Goal: Transaction & Acquisition: Register for event/course

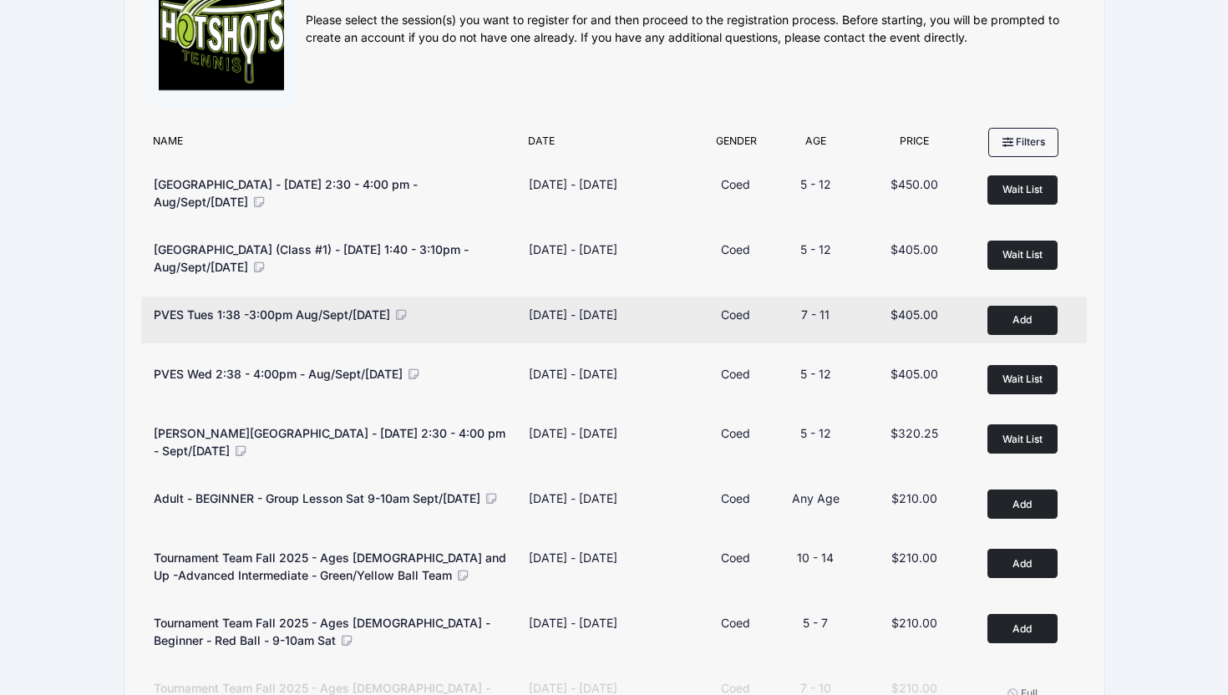
scroll to position [74, 0]
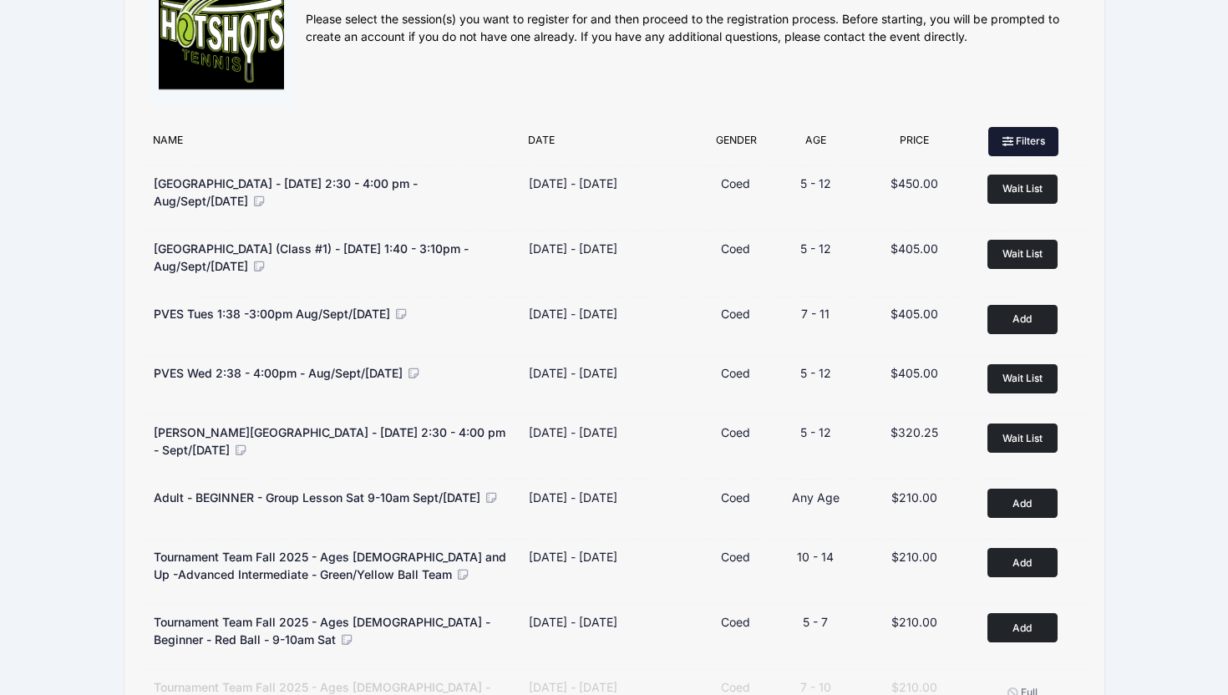
click at [1035, 143] on button "Filters" at bounding box center [1023, 141] width 70 height 28
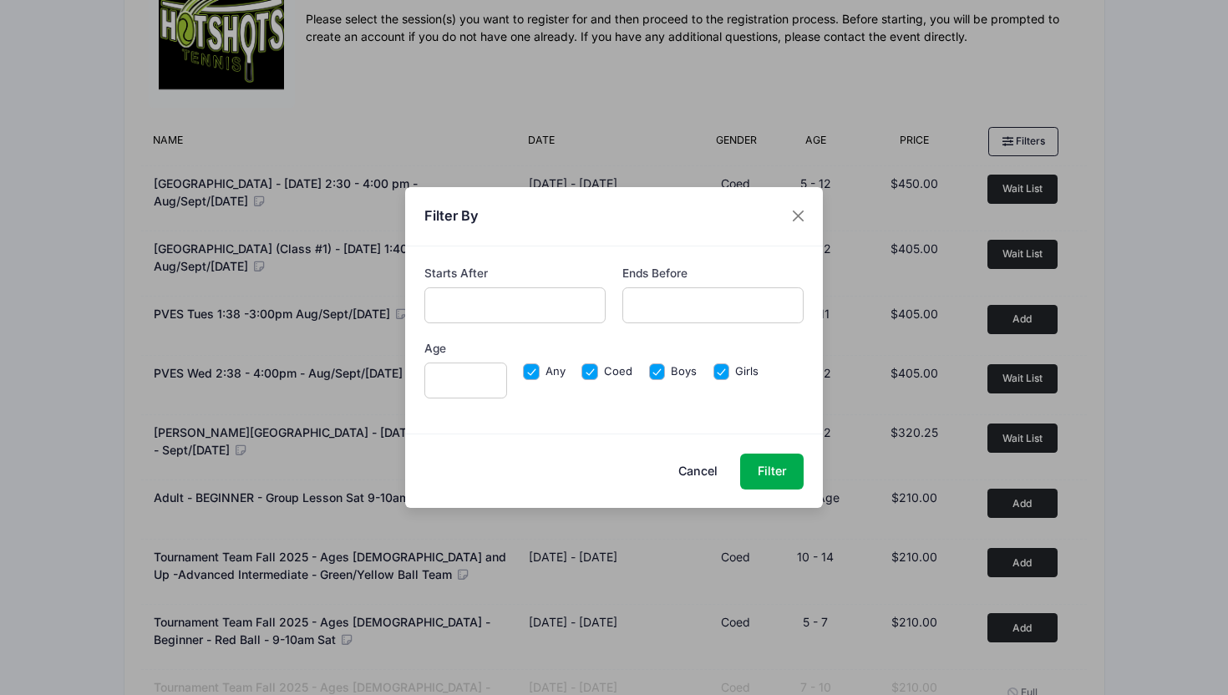
click at [575, 307] on input "text" at bounding box center [515, 305] width 182 height 36
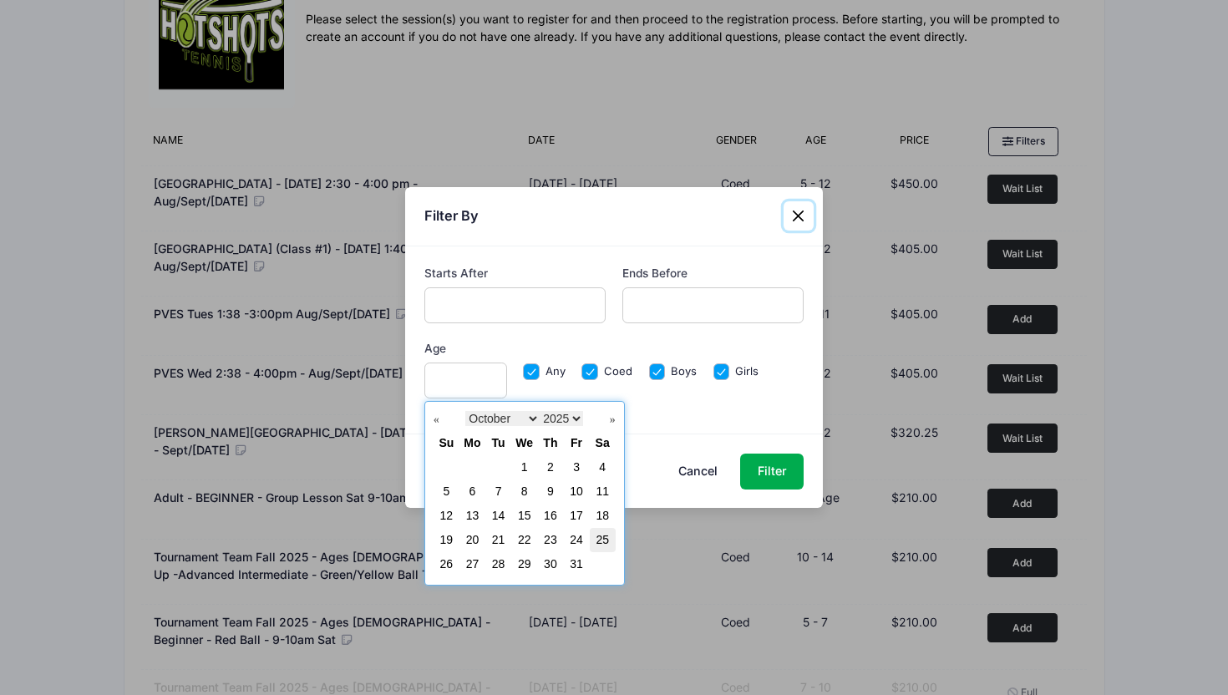
click at [597, 537] on link "25" at bounding box center [602, 539] width 13 height 13
type input "10/25/2025"
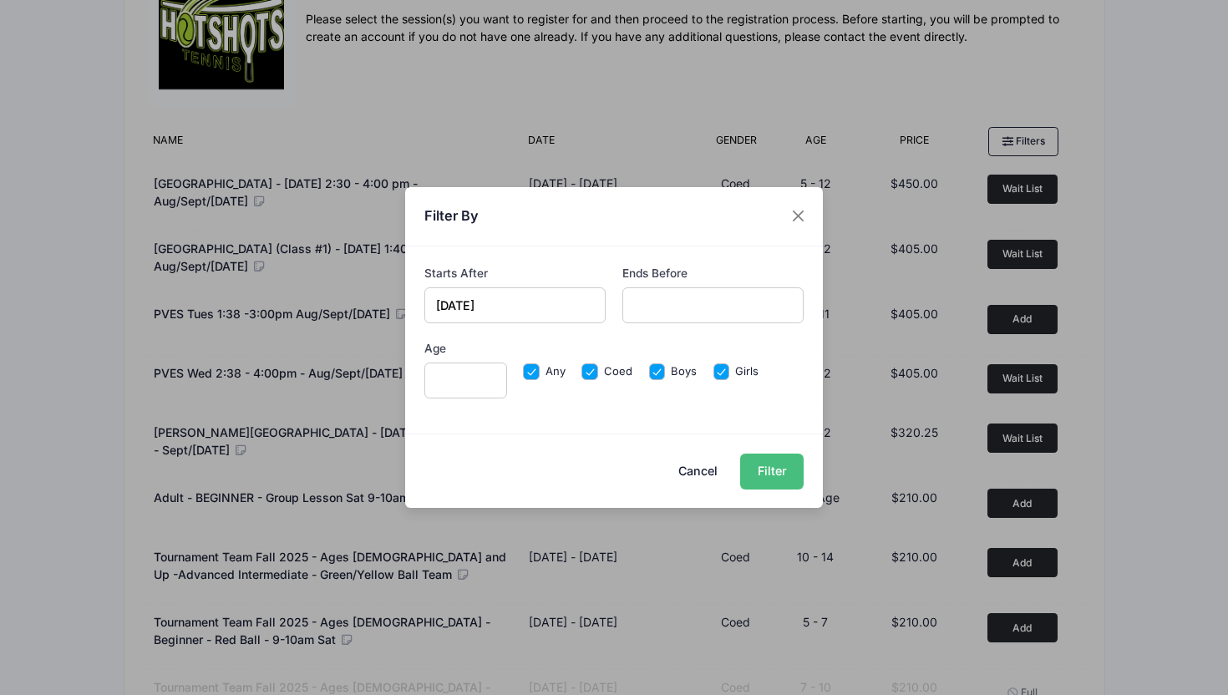
click at [761, 473] on button "Filter" at bounding box center [771, 472] width 63 height 36
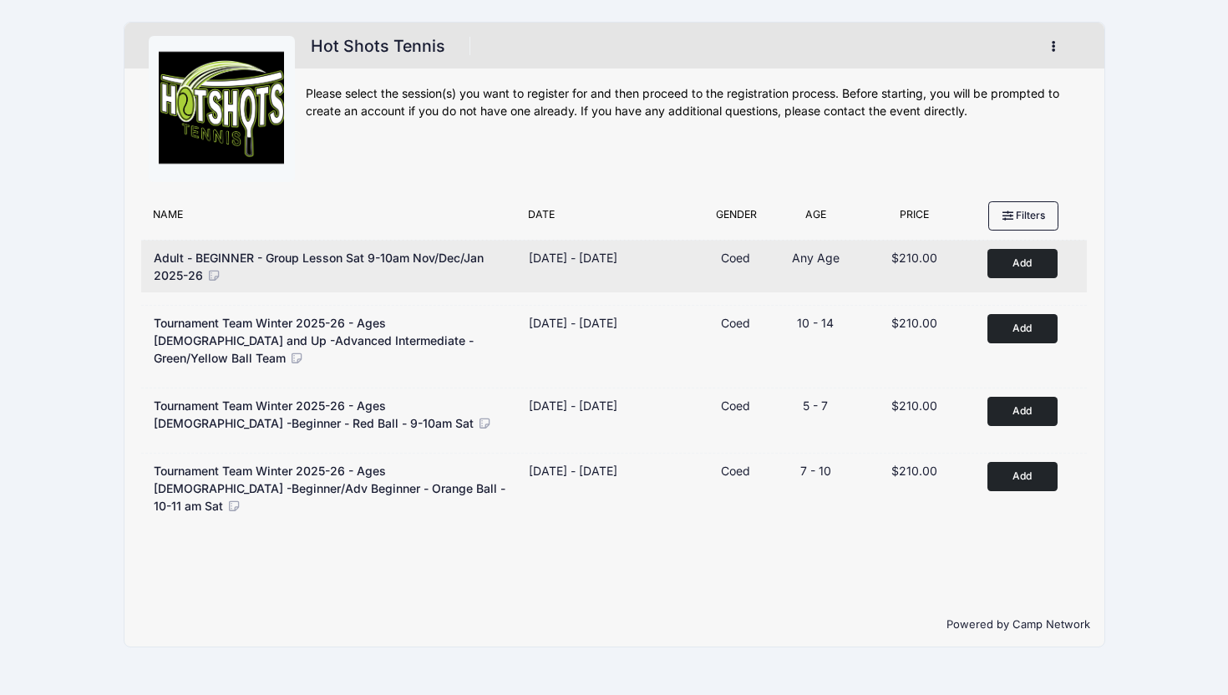
click at [617, 261] on div "[DATE] - [DATE]" at bounding box center [573, 258] width 89 height 18
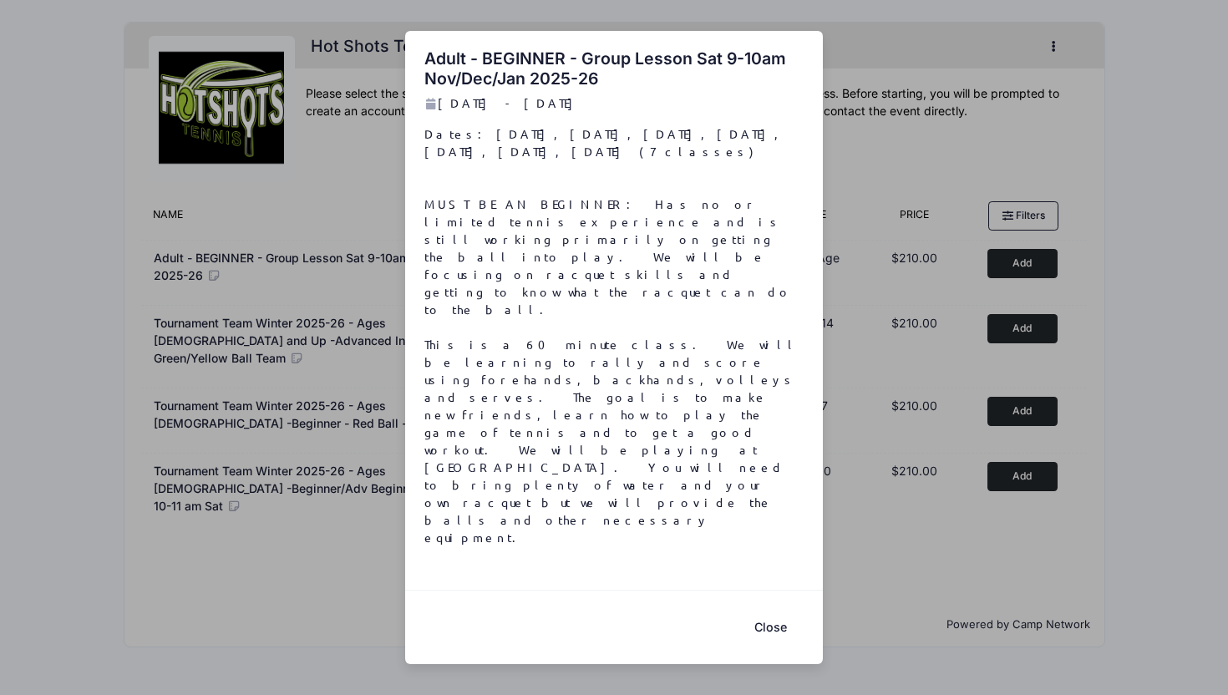
click at [773, 610] on button "Close" at bounding box center [770, 628] width 67 height 36
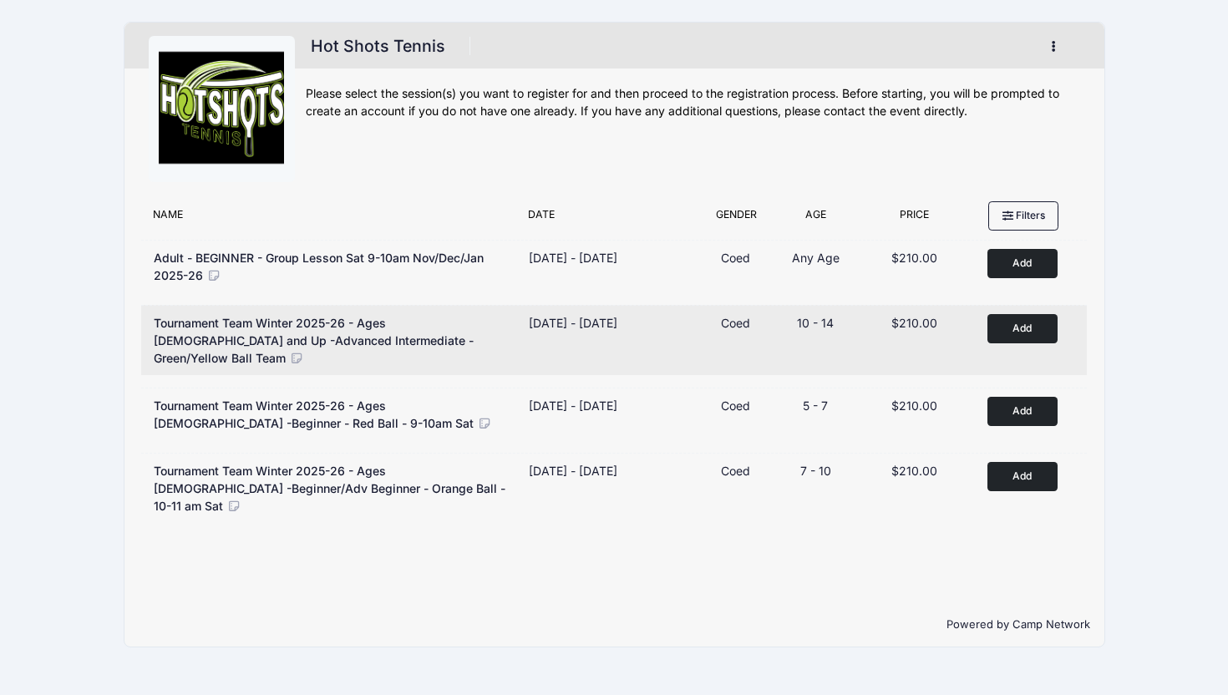
click at [617, 326] on div "Nov 1, 2025 - Jan 17, 2026" at bounding box center [573, 323] width 89 height 18
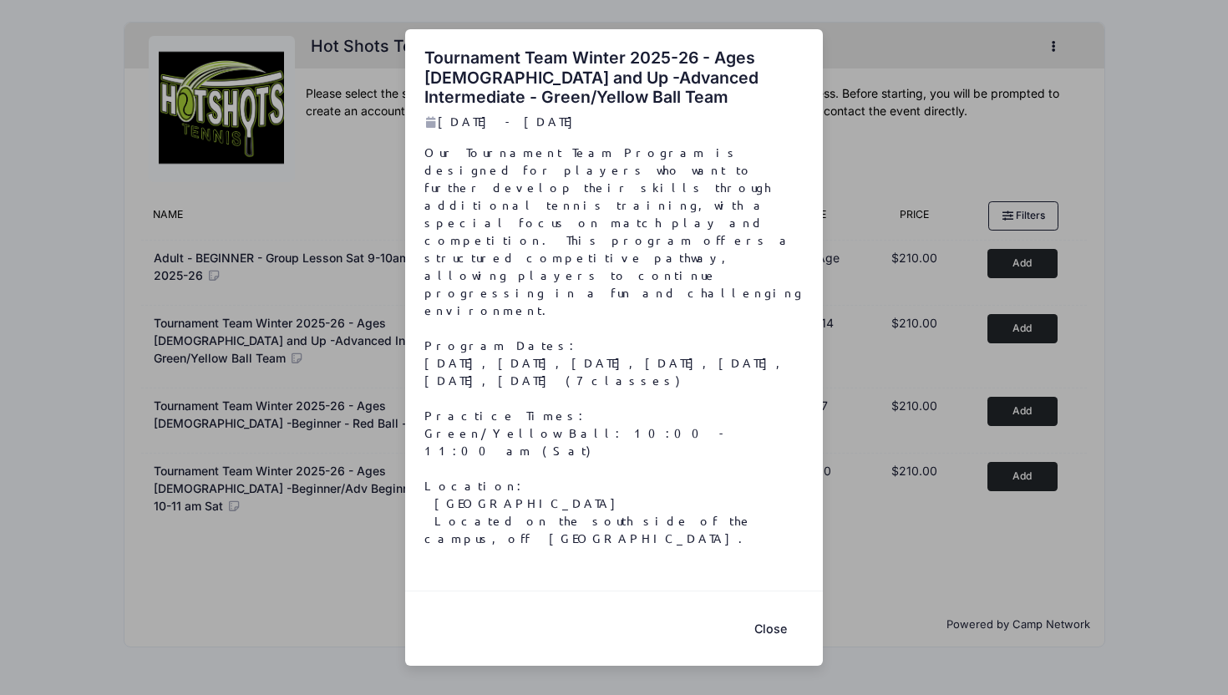
click at [763, 611] on button "Close" at bounding box center [770, 629] width 67 height 36
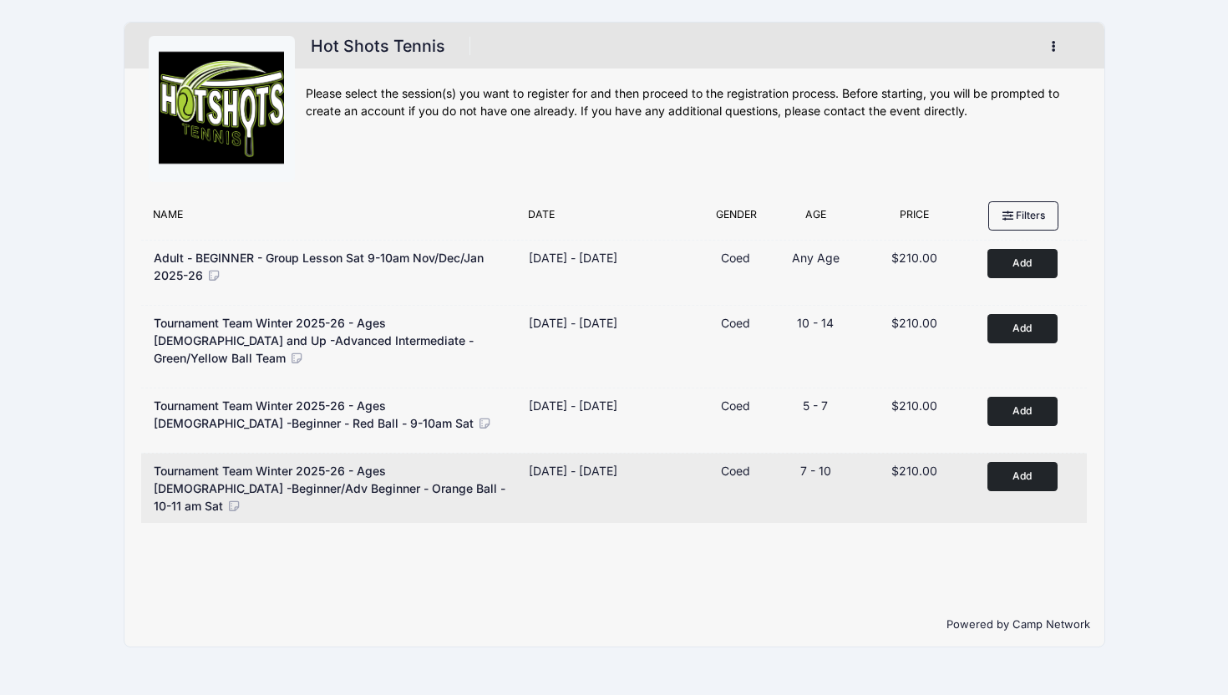
click at [617, 462] on div "Nov 1, 2025 - Jan 17, 2026" at bounding box center [573, 471] width 89 height 18
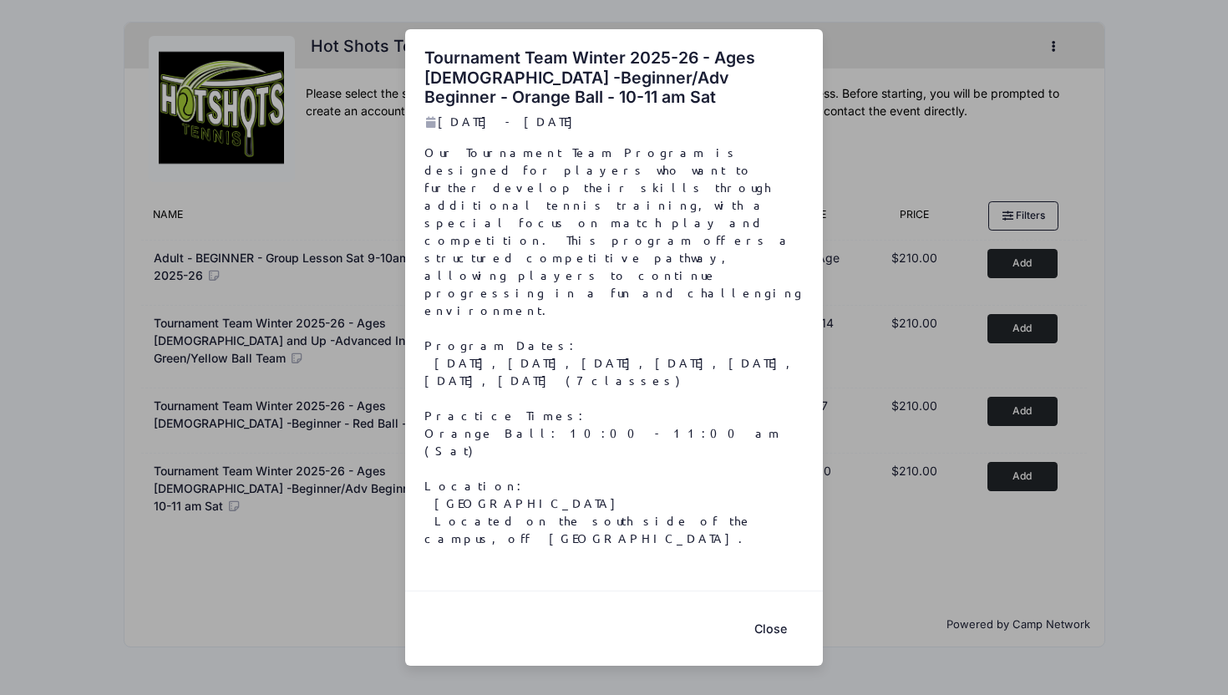
click at [768, 611] on button "Close" at bounding box center [770, 629] width 67 height 36
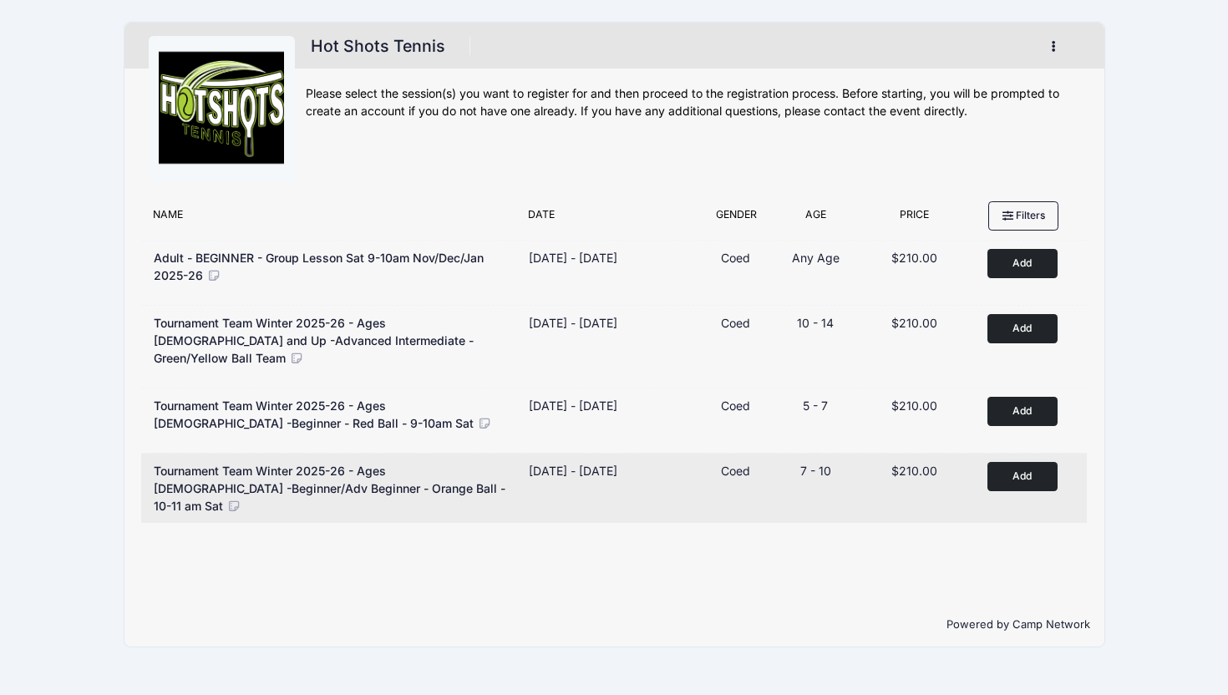
click at [1004, 462] on button "Add to Cart" at bounding box center [1022, 476] width 70 height 29
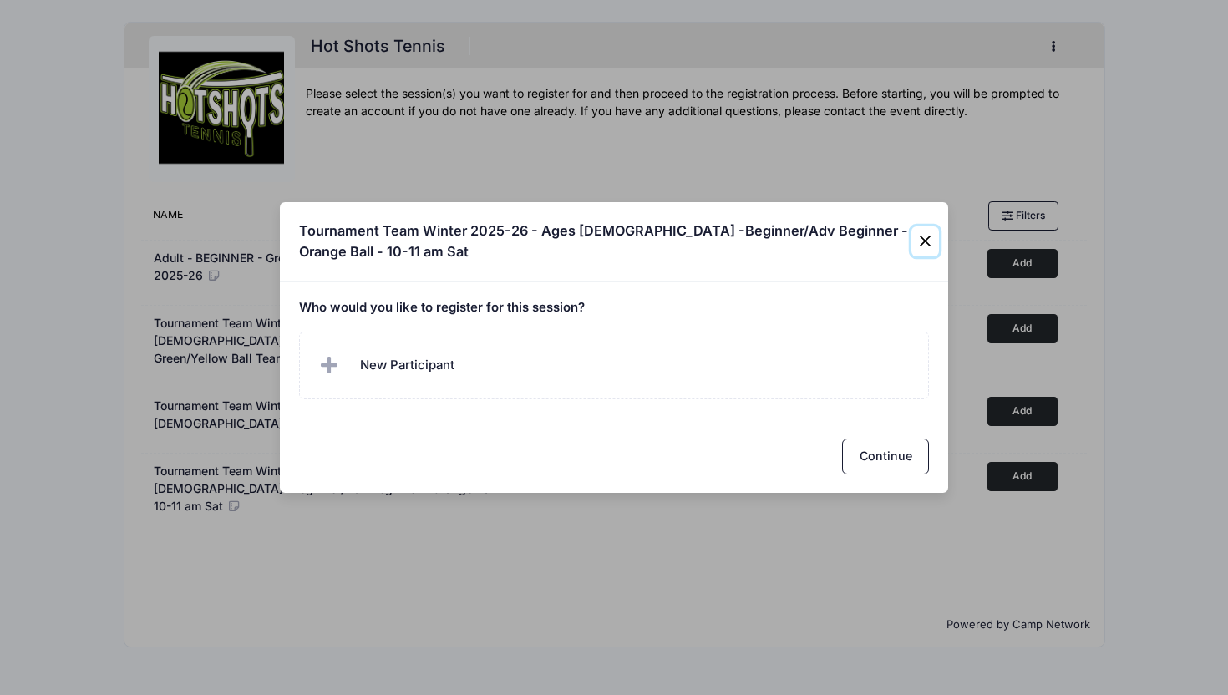
click at [927, 238] on button "Close" at bounding box center [925, 241] width 28 height 30
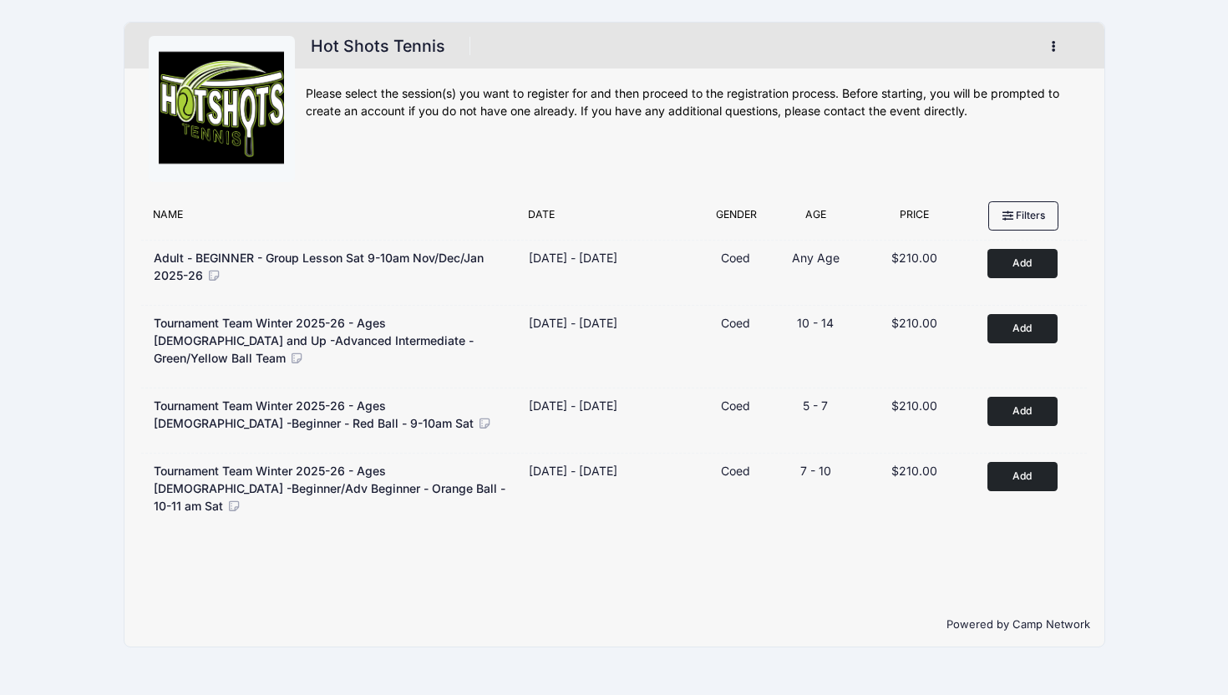
click at [1052, 47] on icon "button" at bounding box center [1058, 47] width 13 height 0
click at [1005, 85] on link "My Account" at bounding box center [975, 88] width 193 height 32
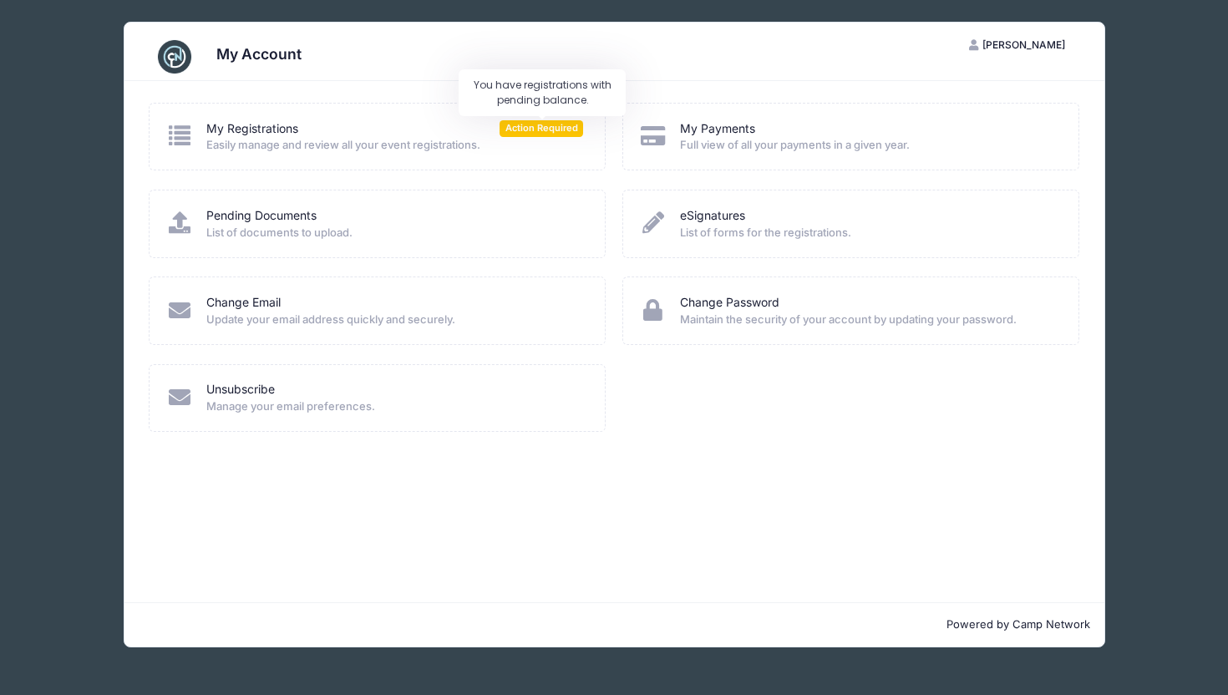
click at [525, 126] on span "Action Required" at bounding box center [541, 128] width 84 height 16
click at [177, 124] on icon at bounding box center [179, 135] width 28 height 22
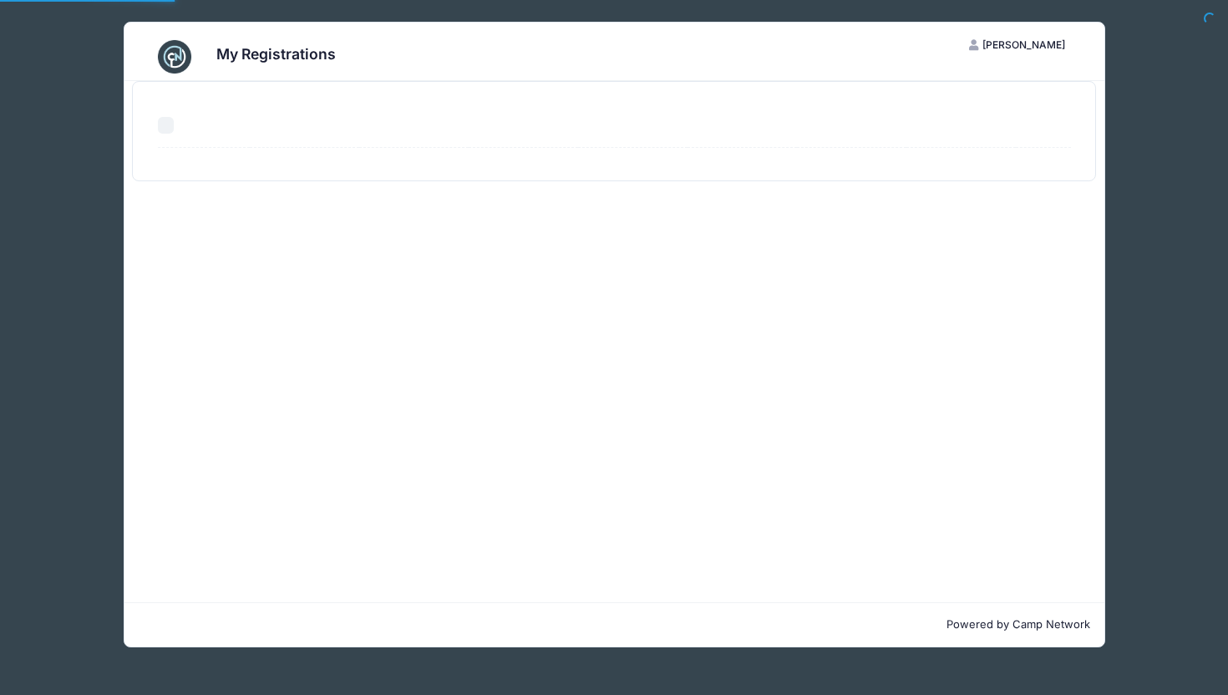
select select "50"
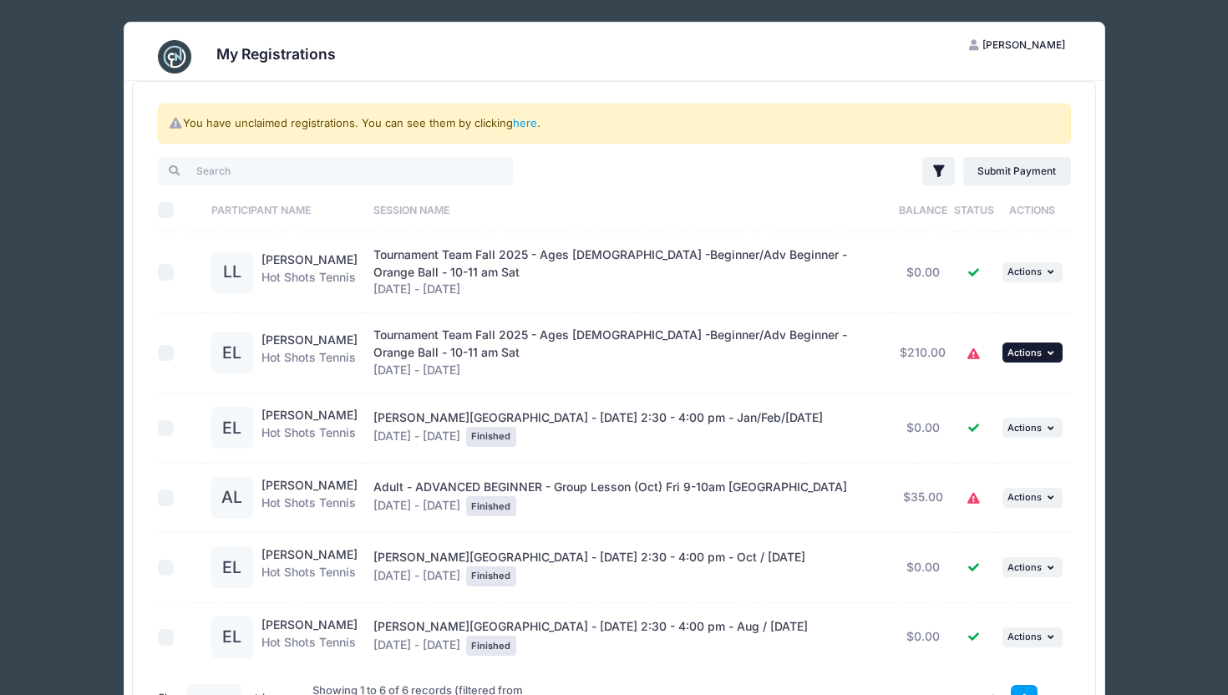
click at [1010, 355] on span "Actions" at bounding box center [1024, 353] width 34 height 12
click at [1016, 275] on span "Actions" at bounding box center [1024, 272] width 34 height 12
click at [1032, 351] on span "Actions" at bounding box center [1024, 353] width 34 height 12
click at [1021, 276] on button "... Actions" at bounding box center [1032, 272] width 60 height 20
click at [741, 271] on div "Tournament Team Fall 2025 - Ages 7-10 -Beginner/Adv Beginner - Orange Ball - 10…" at bounding box center [628, 272] width 510 height 53
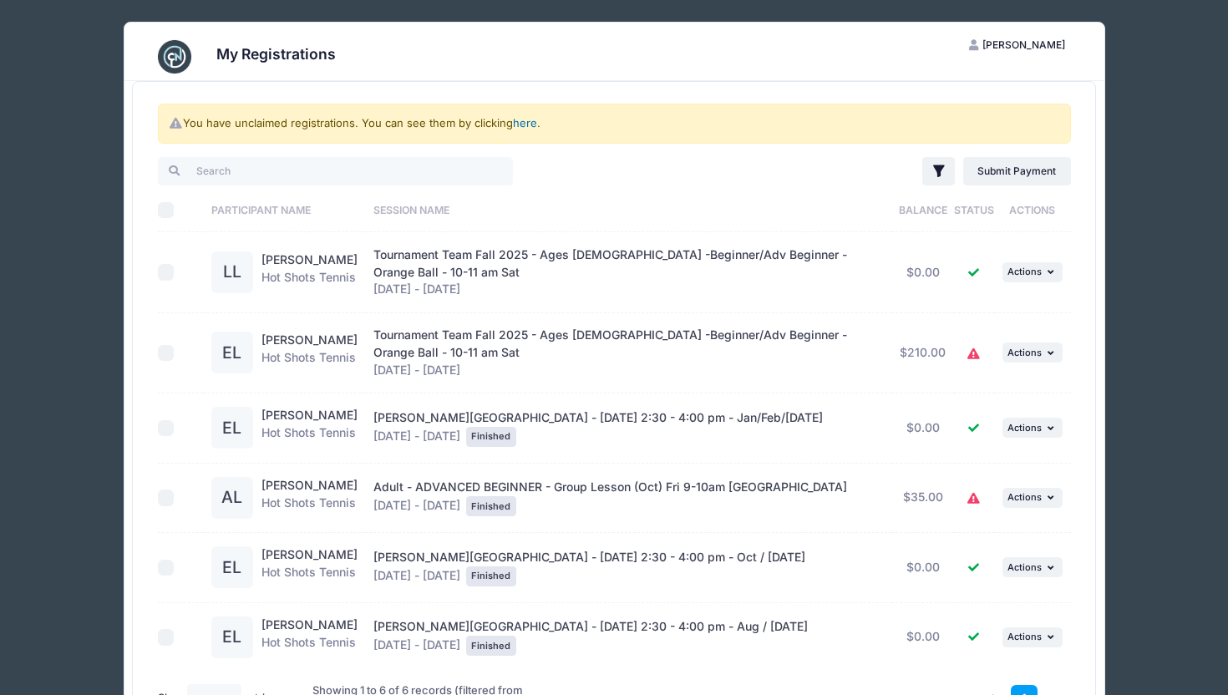
click at [524, 124] on link "here" at bounding box center [525, 122] width 24 height 13
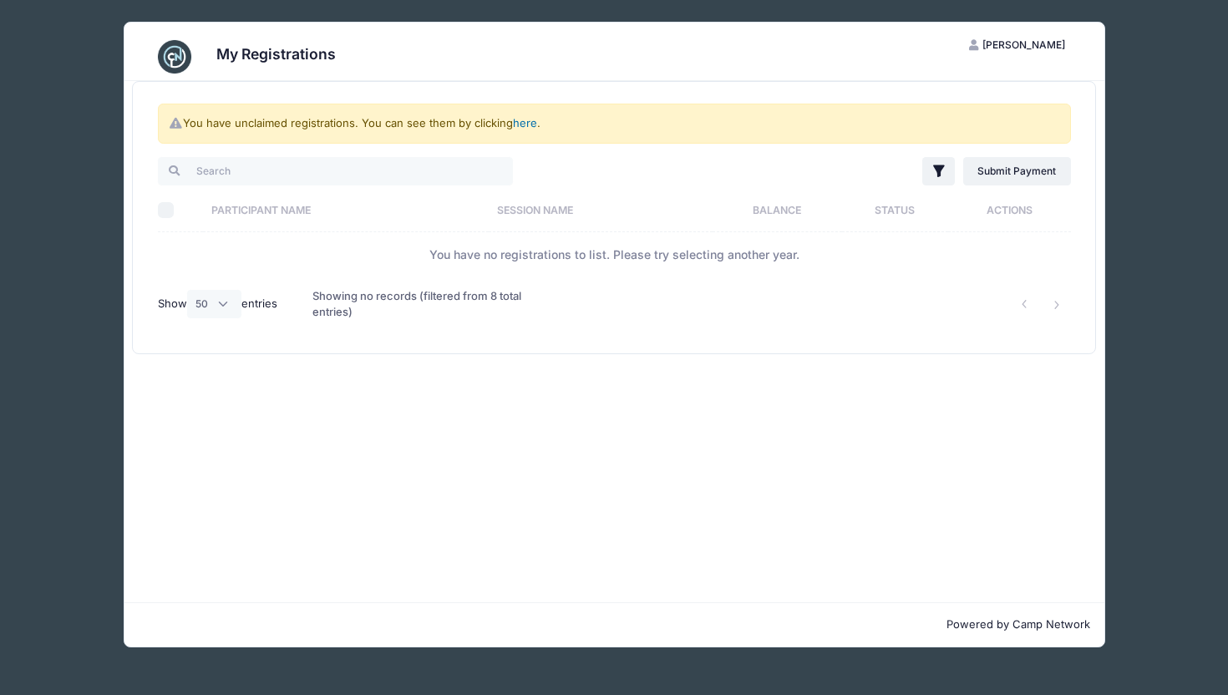
click at [524, 124] on link "here" at bounding box center [525, 122] width 24 height 13
click at [1152, 99] on div "My Registrations AL Angela Lin My Account Logout You have unclaimed registratio…" at bounding box center [614, 334] width 1178 height 669
click at [1041, 42] on span "[PERSON_NAME]" at bounding box center [1023, 44] width 83 height 13
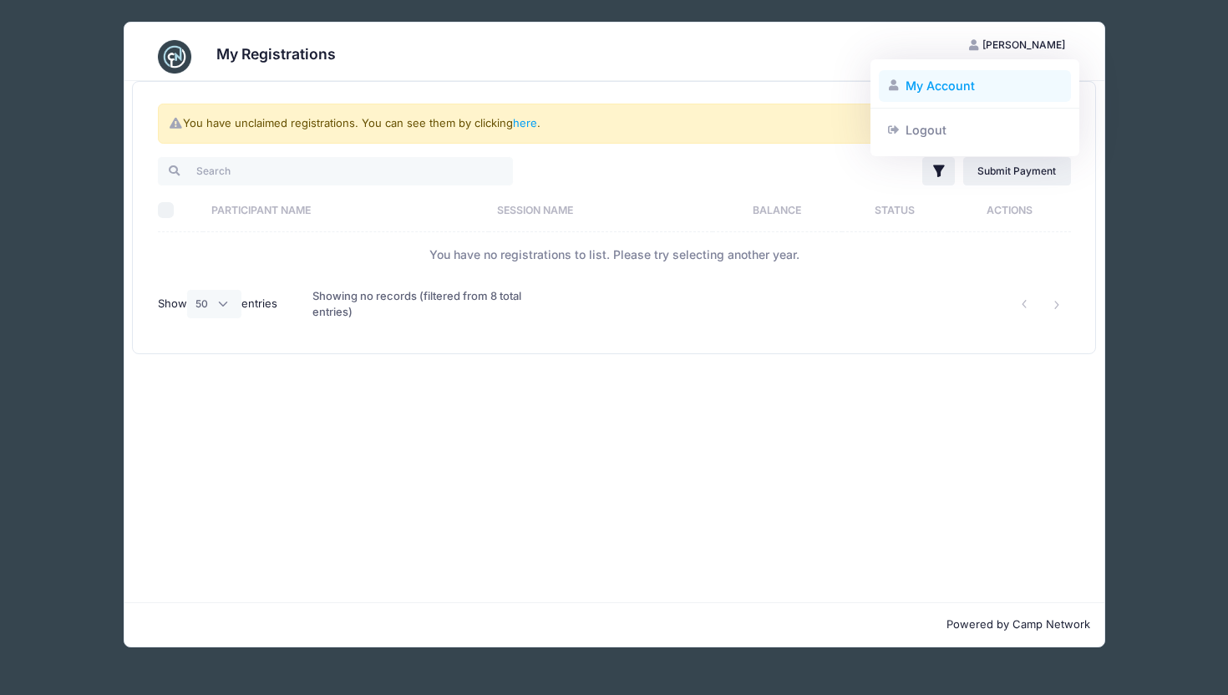
click at [957, 92] on link "My Account" at bounding box center [975, 86] width 193 height 32
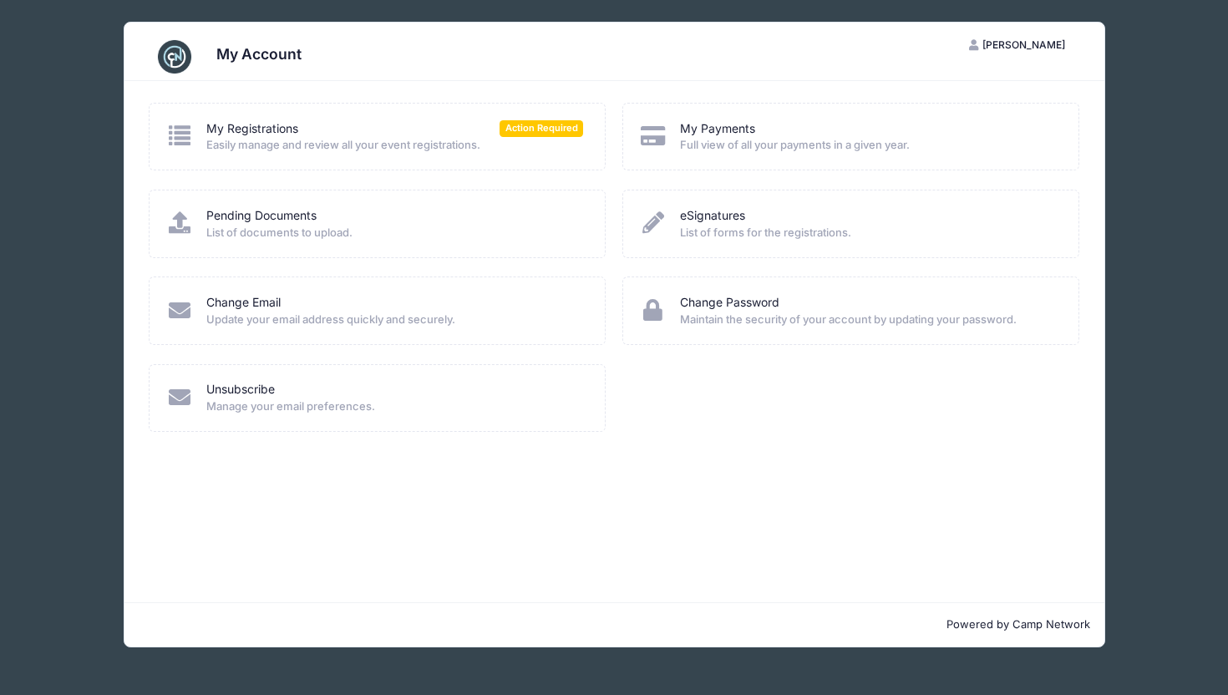
click at [1179, 281] on div "My Account AL [PERSON_NAME] My Account Logout My Registrations Action Required …" at bounding box center [614, 334] width 1178 height 669
click at [601, 6] on div "My Account AL Angela Lin My Account Logout My Registrations Action Required Eas…" at bounding box center [614, 334] width 1178 height 669
click at [163, 49] on img at bounding box center [174, 56] width 33 height 33
click at [175, 58] on img at bounding box center [174, 56] width 33 height 33
click at [352, 319] on span "Update your email address quickly and securely." at bounding box center [394, 320] width 377 height 17
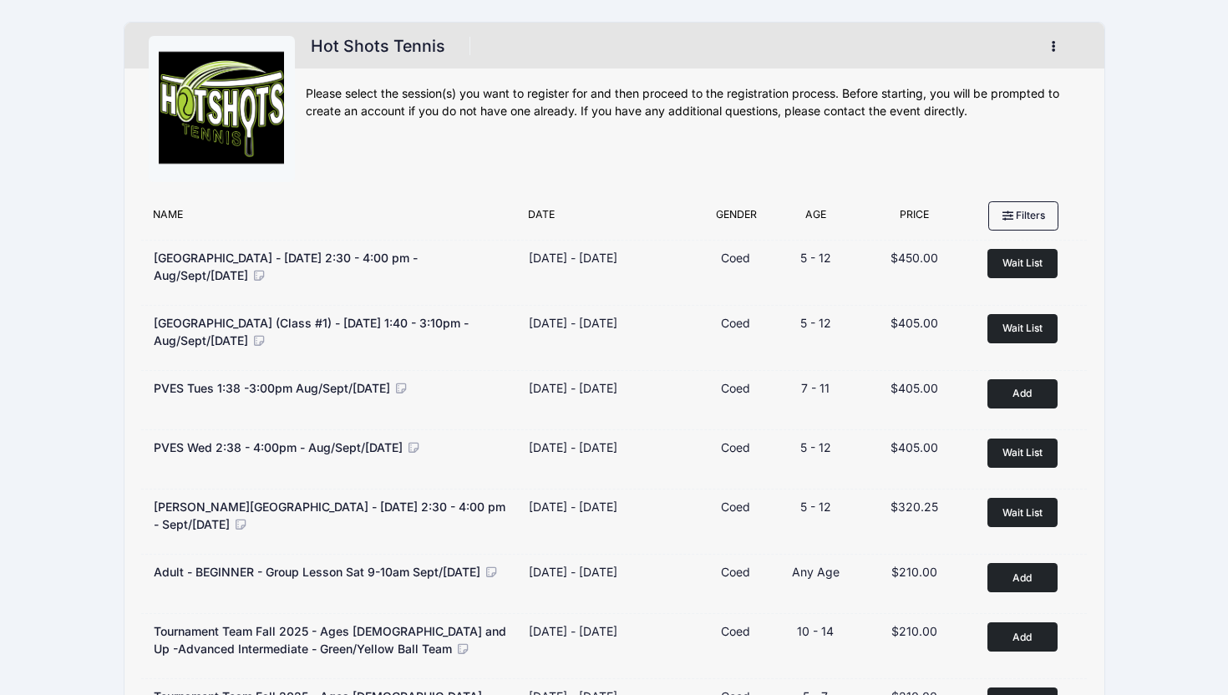
click at [1058, 39] on button "button" at bounding box center [1057, 46] width 45 height 29
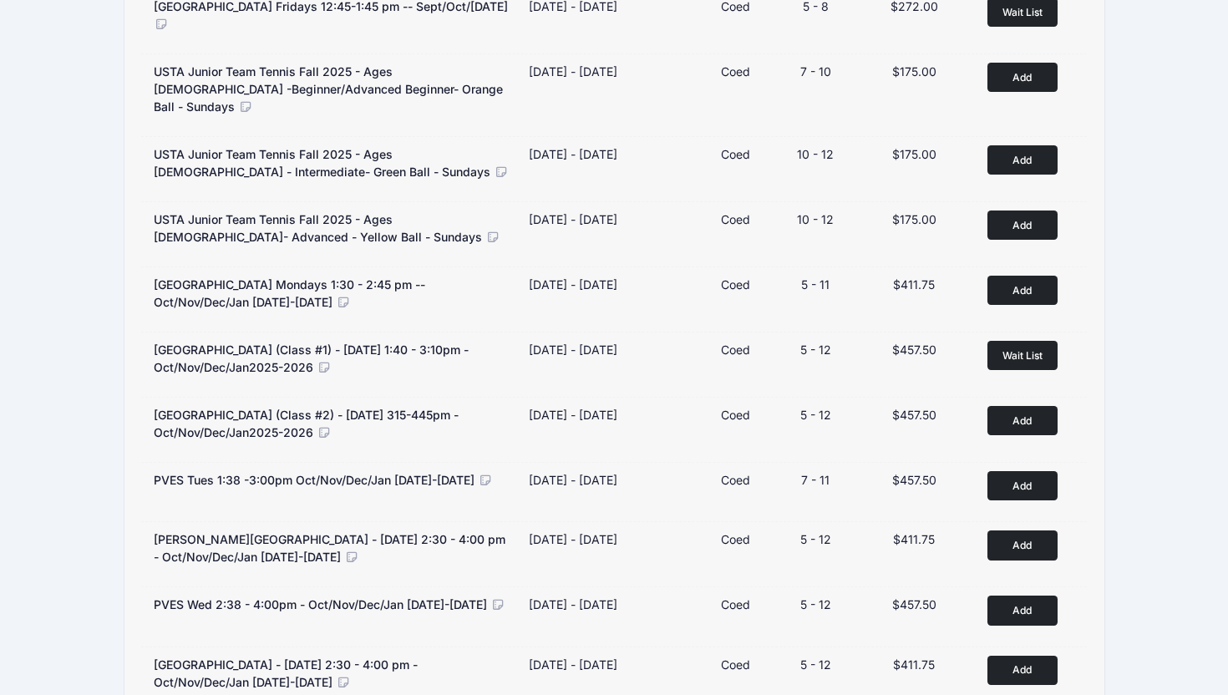
scroll to position [1237, 0]
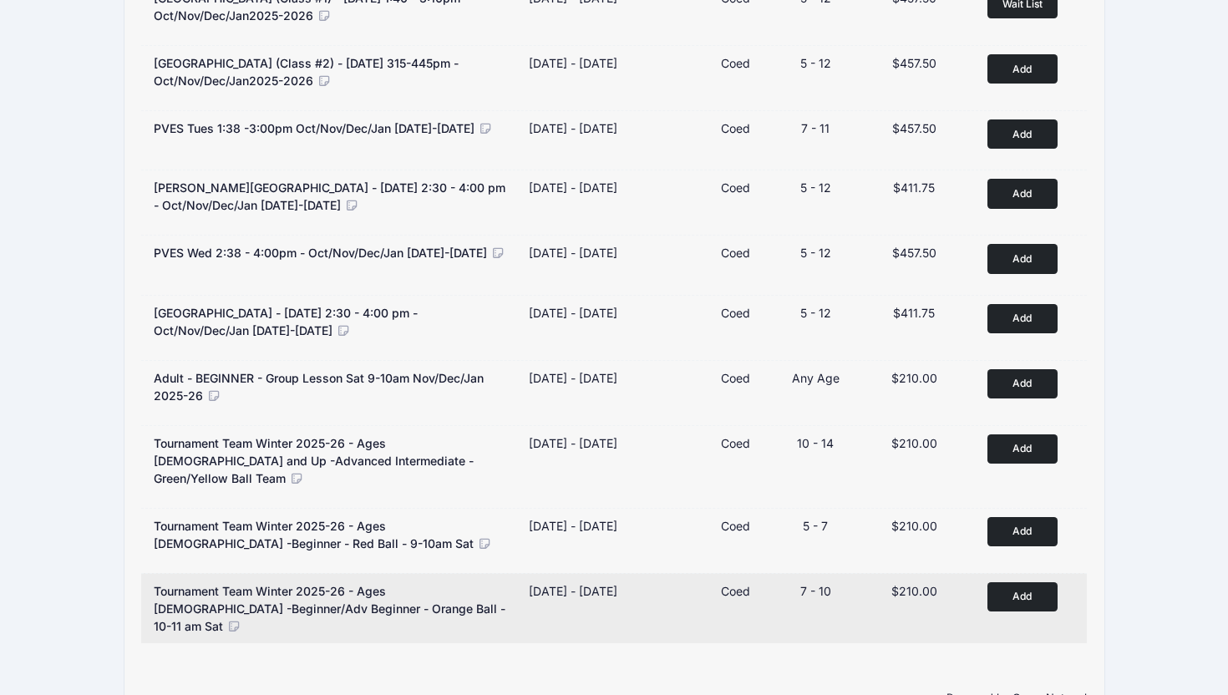
click at [1011, 582] on button "Add to Cart" at bounding box center [1022, 596] width 70 height 29
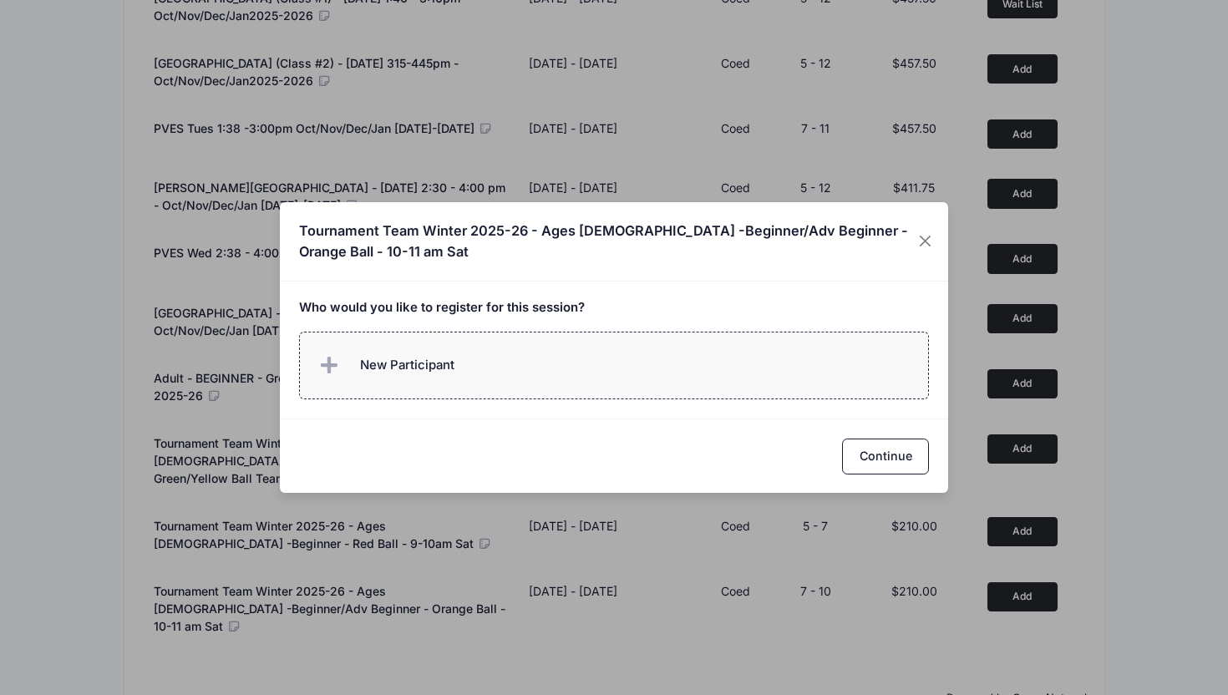
click at [824, 356] on label "New Participant" at bounding box center [614, 366] width 631 height 68
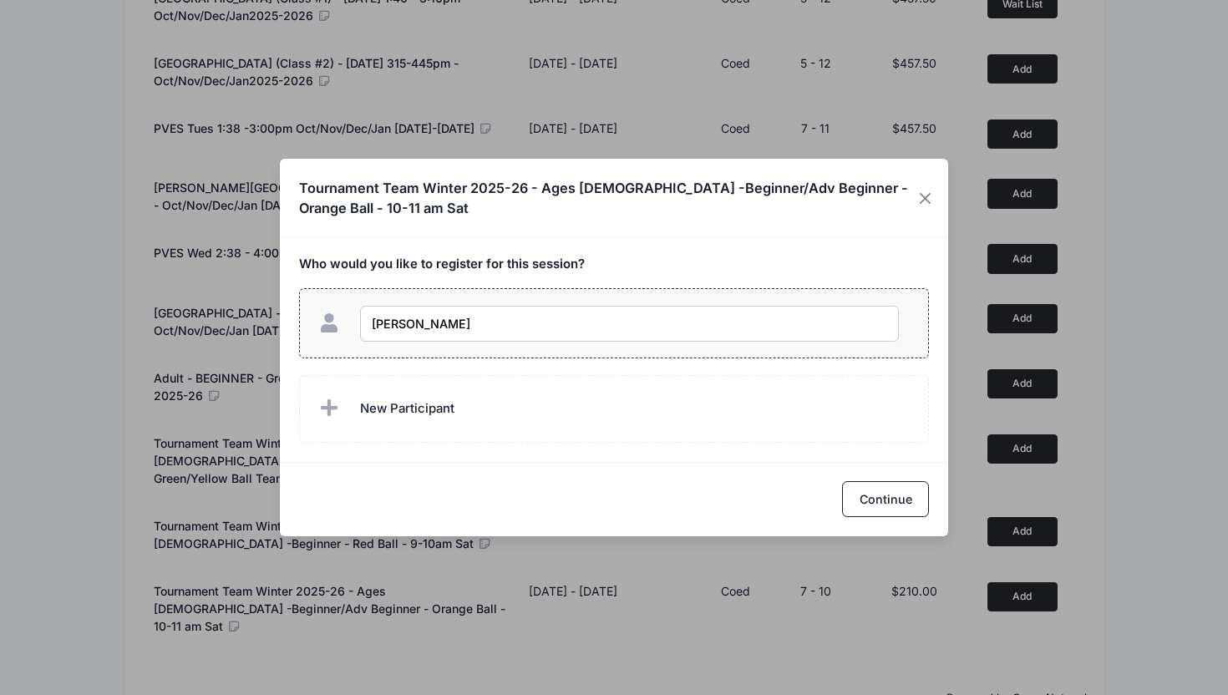
type input "[PERSON_NAME]"
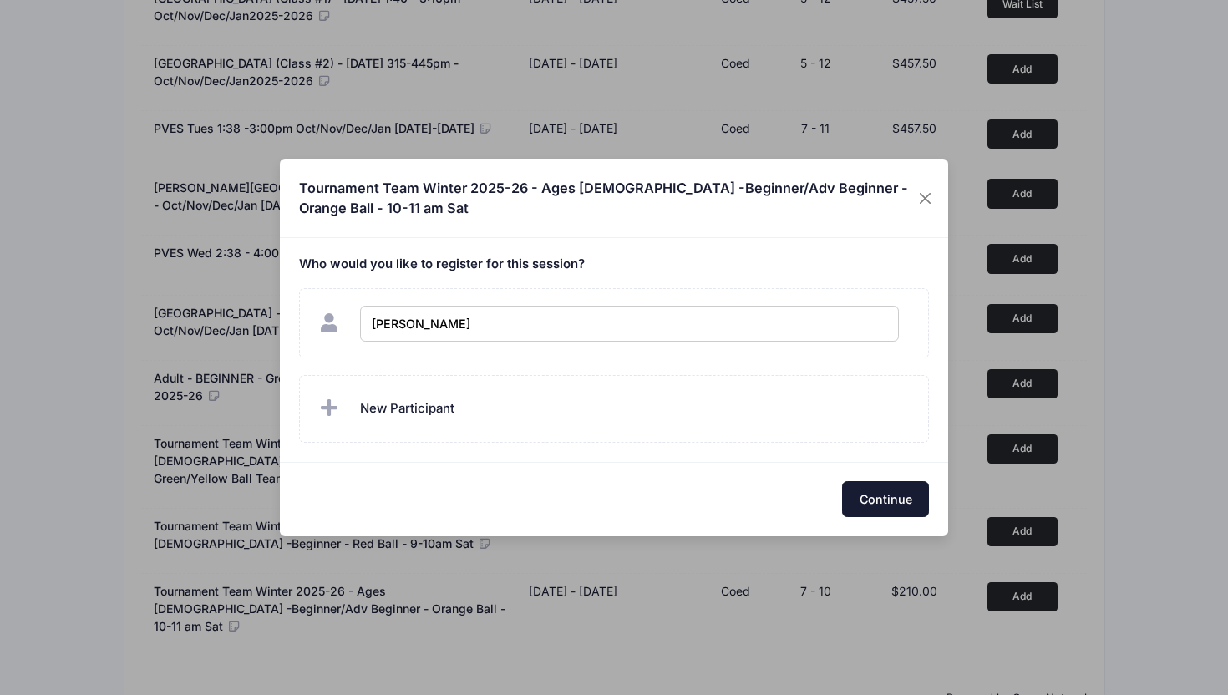
checkbox input "true"
click at [881, 495] on button "Continue" at bounding box center [885, 499] width 87 height 36
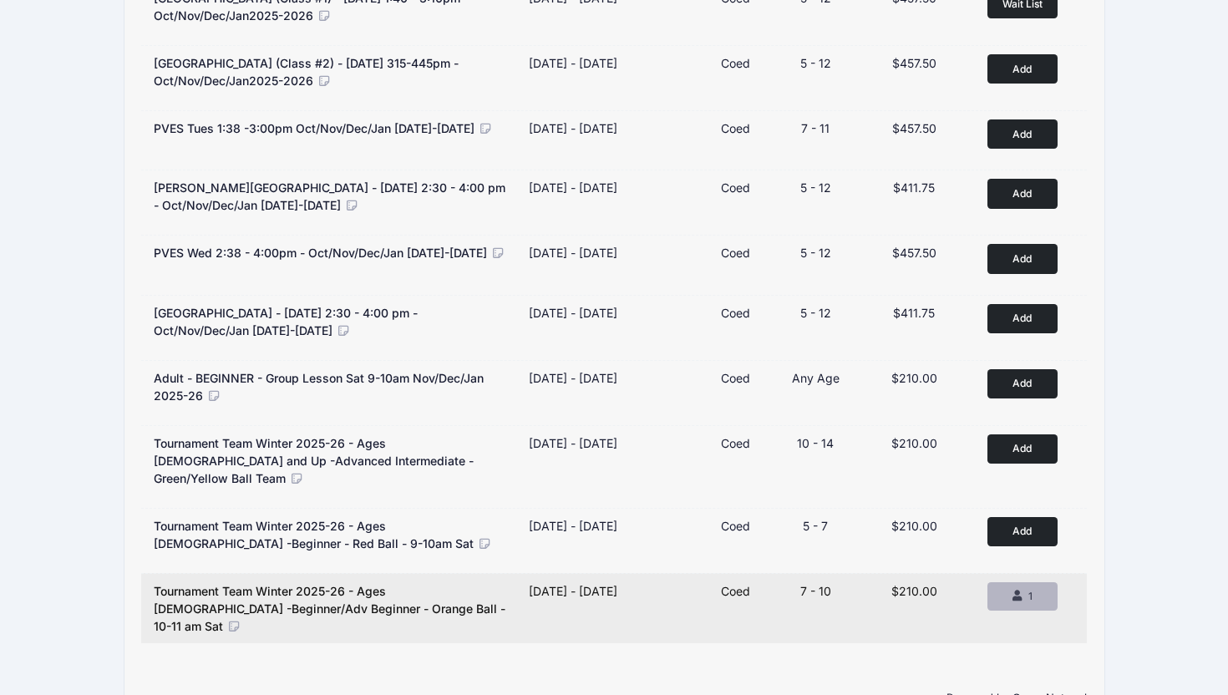
click at [1023, 589] on div "1" at bounding box center [1022, 596] width 42 height 15
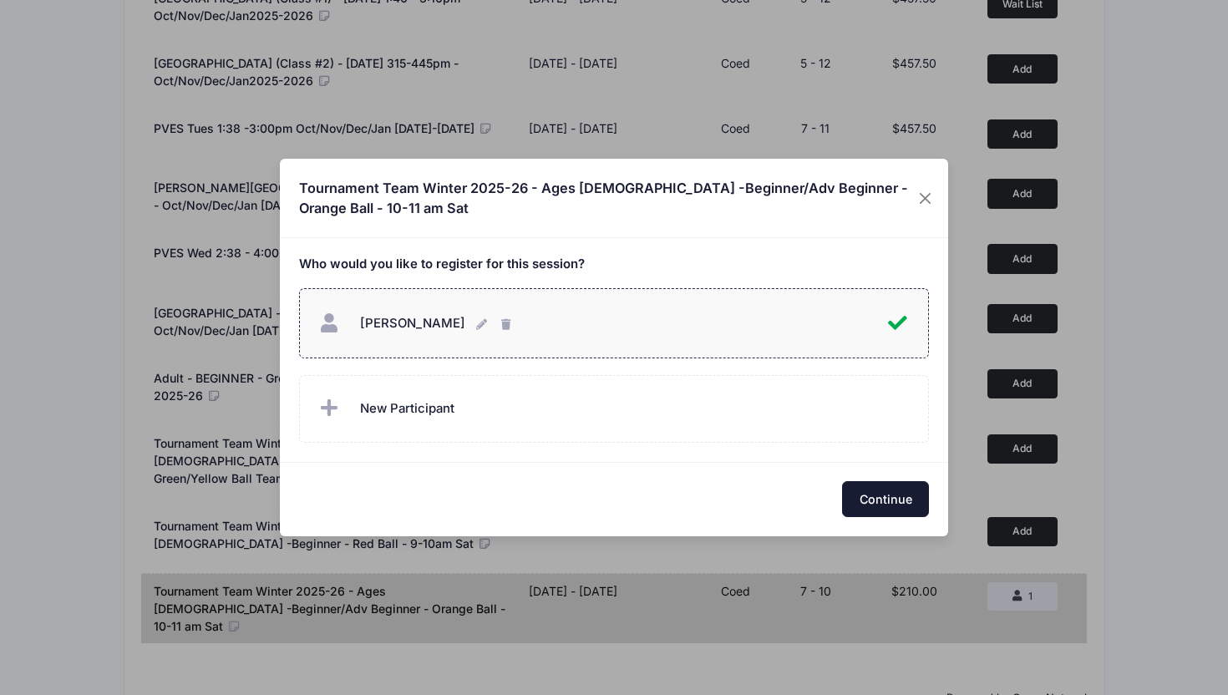
click at [900, 494] on button "Continue" at bounding box center [885, 499] width 87 height 36
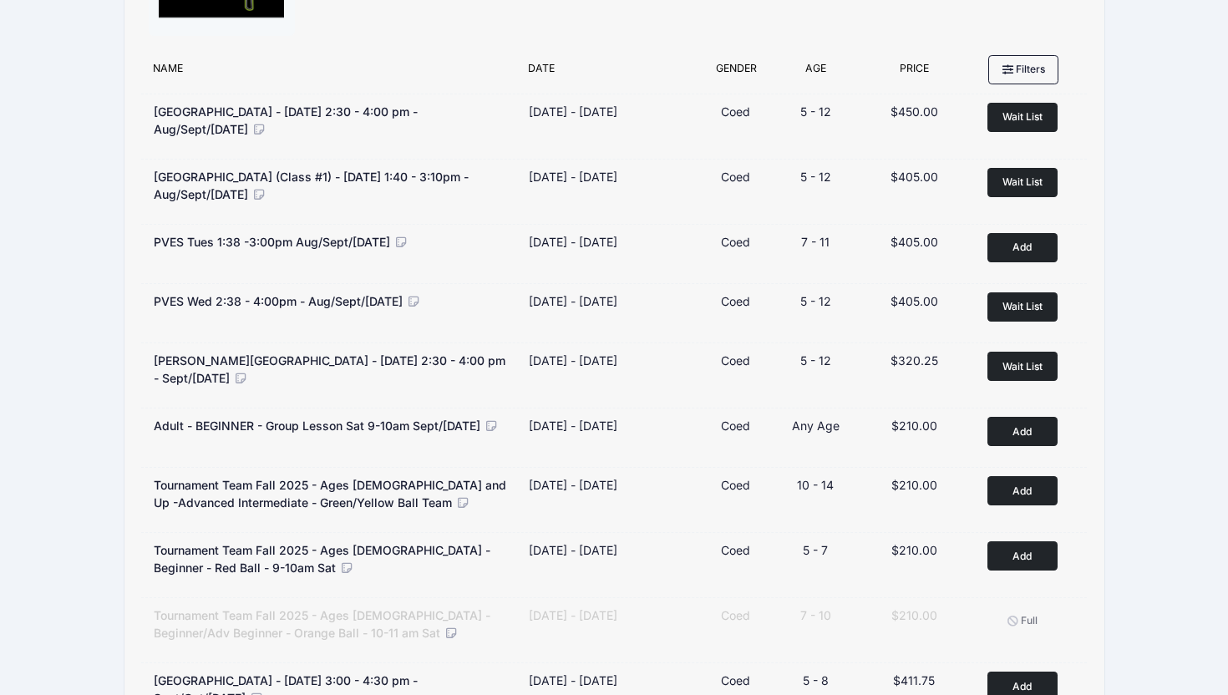
scroll to position [0, 0]
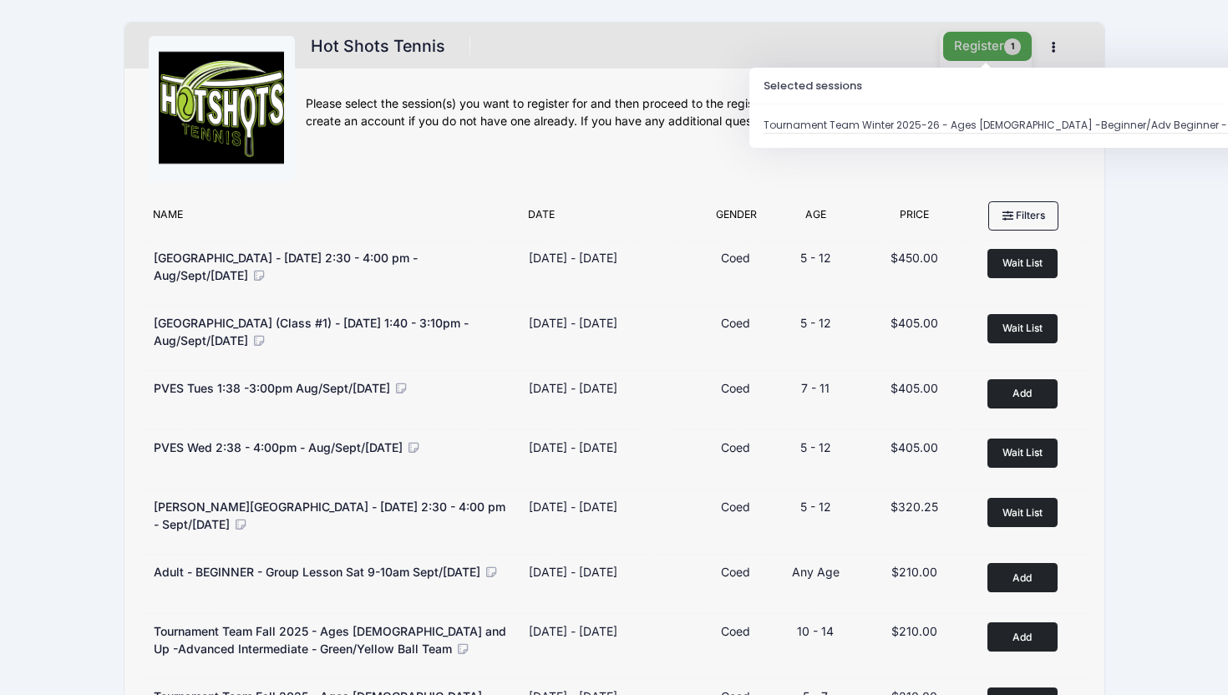
click at [1000, 53] on button "Register 1" at bounding box center [987, 46] width 89 height 29
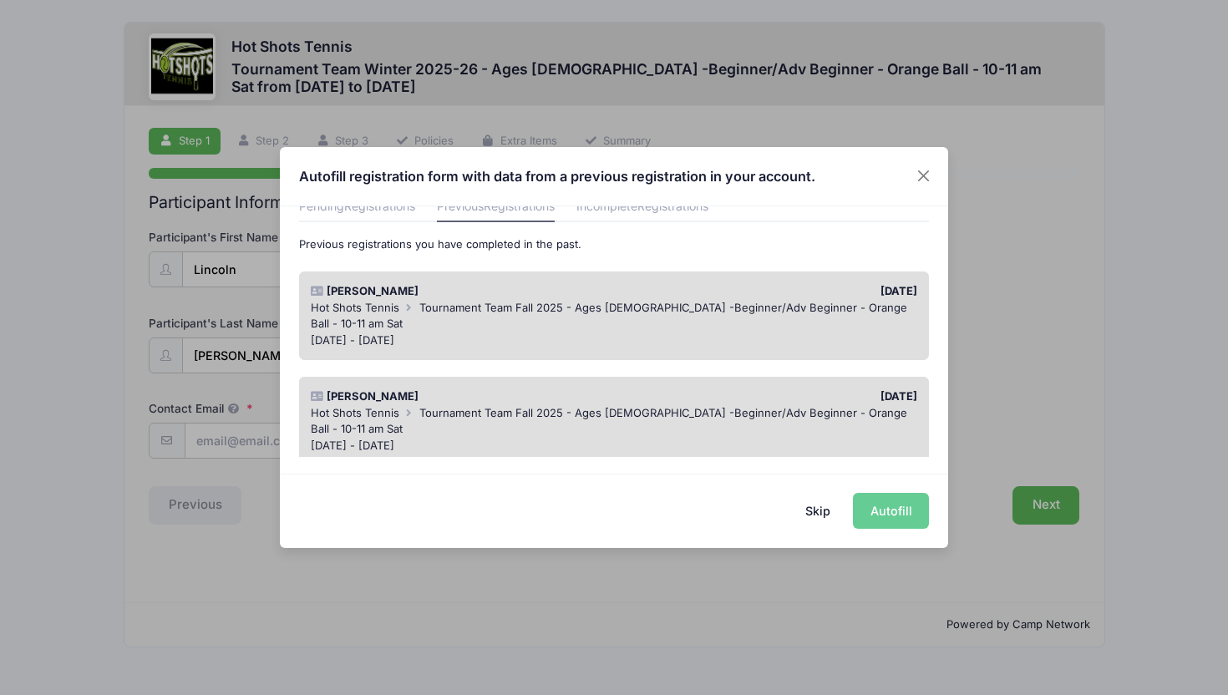
scroll to position [84, 0]
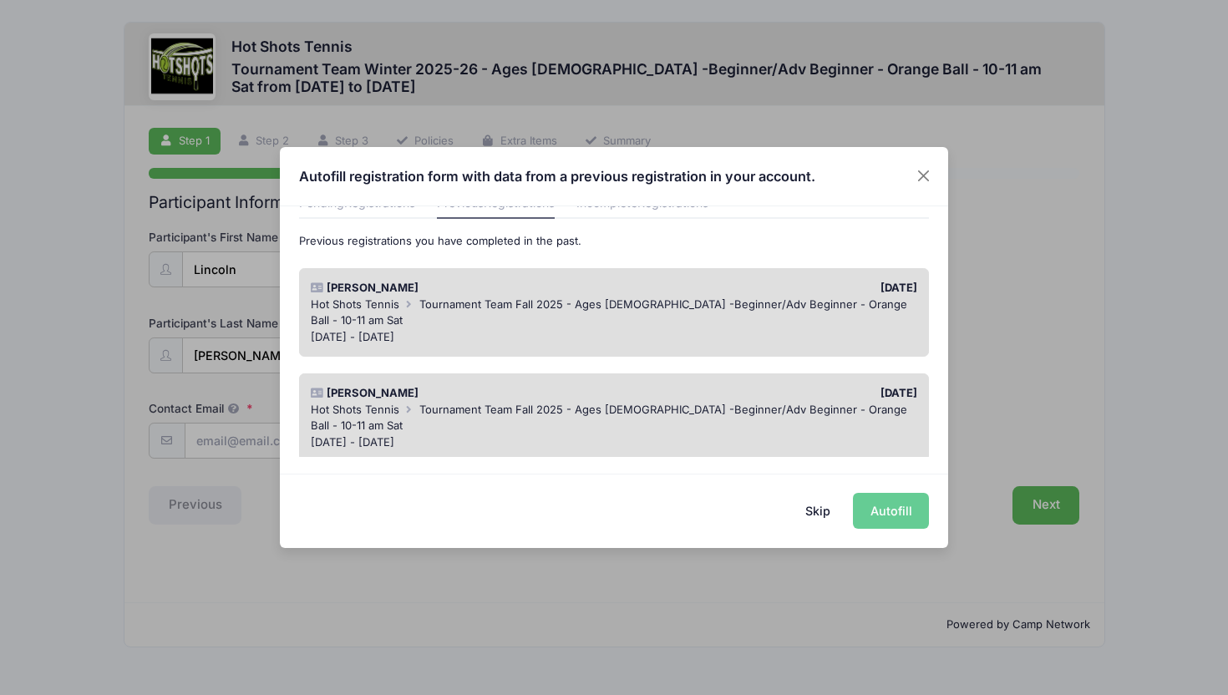
click at [659, 403] on span "Tournament Team Fall 2025 - Ages [DEMOGRAPHIC_DATA] -Beginner/Adv Beginner - Or…" at bounding box center [609, 418] width 596 height 30
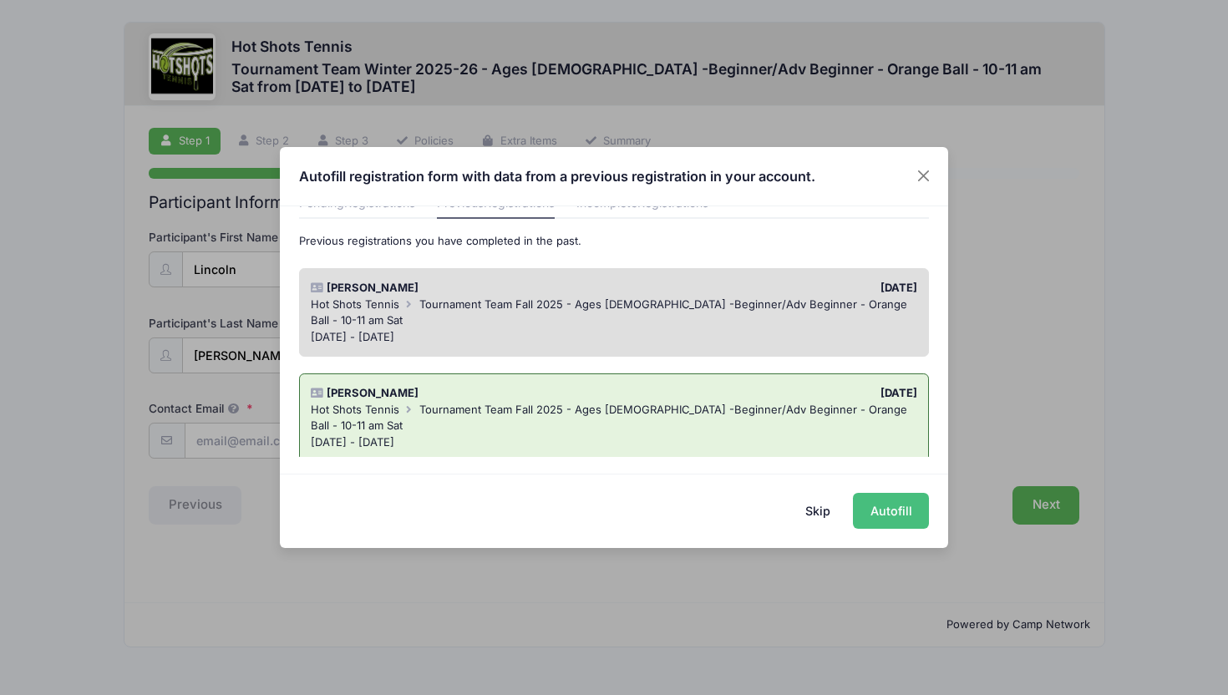
click at [885, 504] on button "Autofill" at bounding box center [891, 511] width 76 height 36
type input "[PERSON_NAME][EMAIL_ADDRESS][PERSON_NAME][DOMAIN_NAME]"
type input "[DATE]"
type input "[STREET_ADDRESS]"
type input "[GEOGRAPHIC_DATA]"
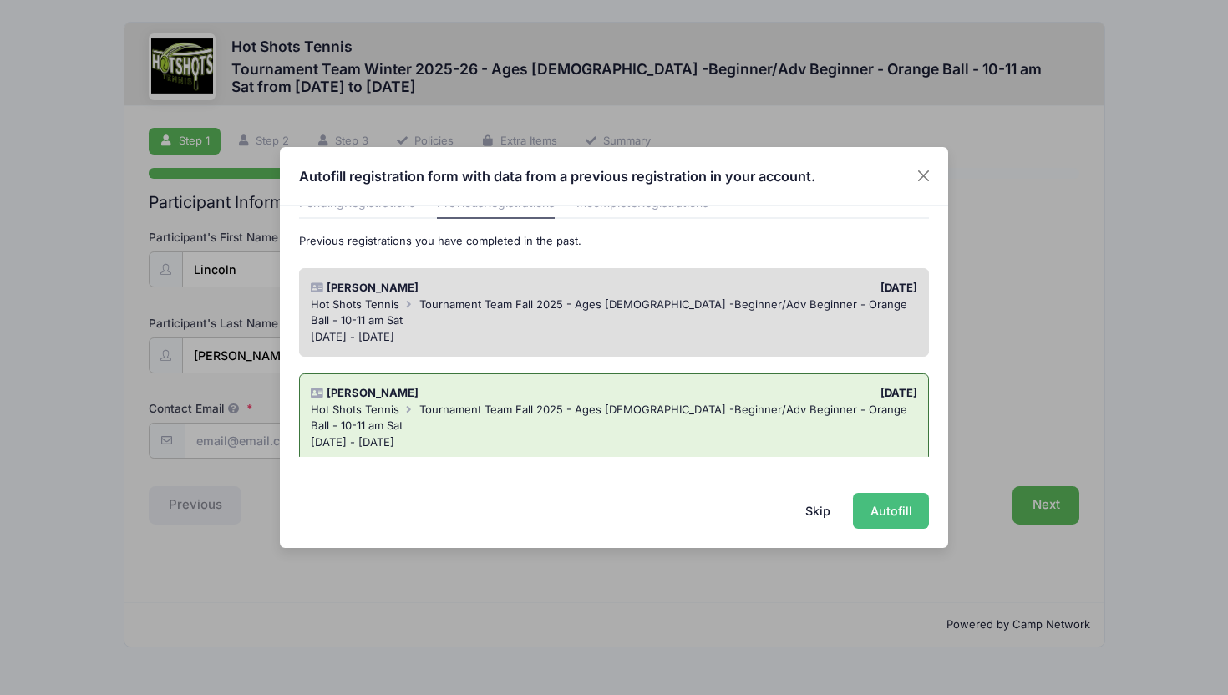
select select "CA"
type input "90094"
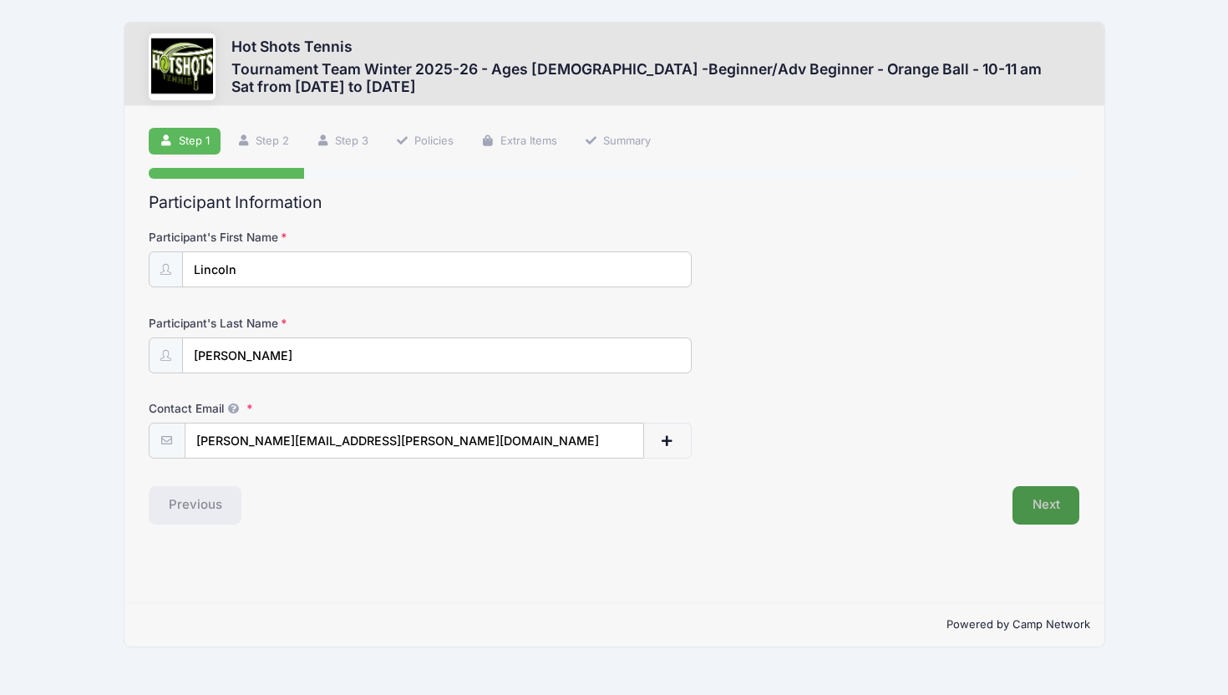
click at [1028, 495] on button "Next" at bounding box center [1046, 505] width 68 height 38
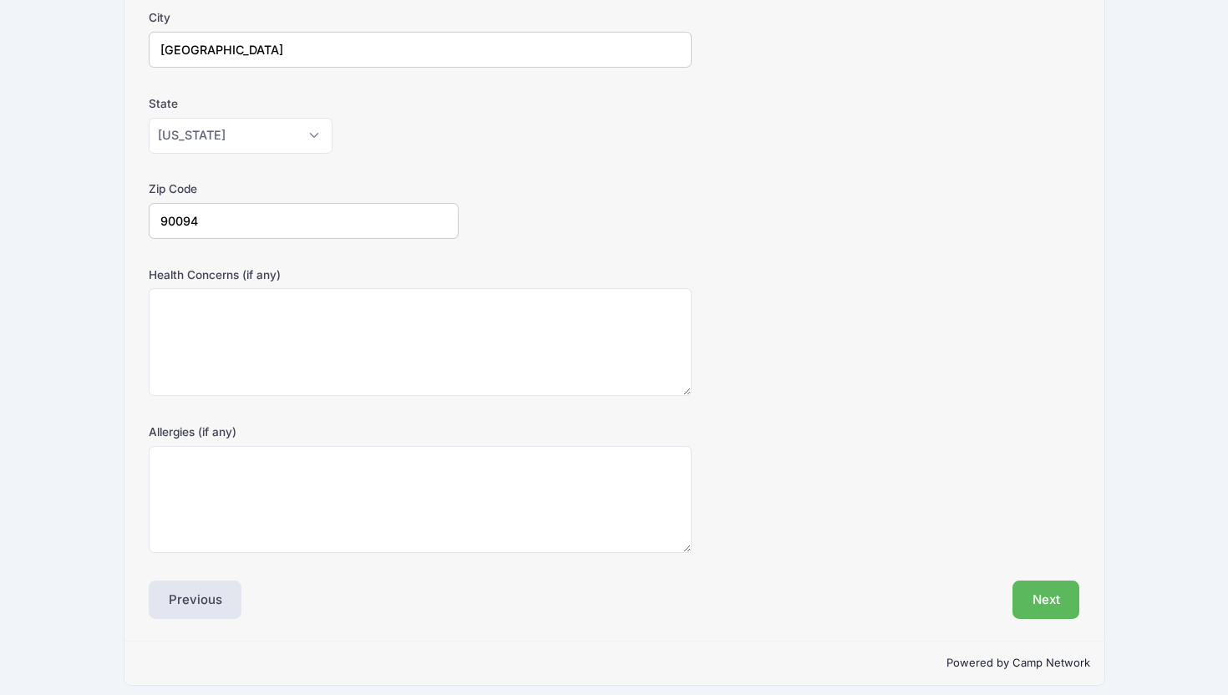
scroll to position [403, 0]
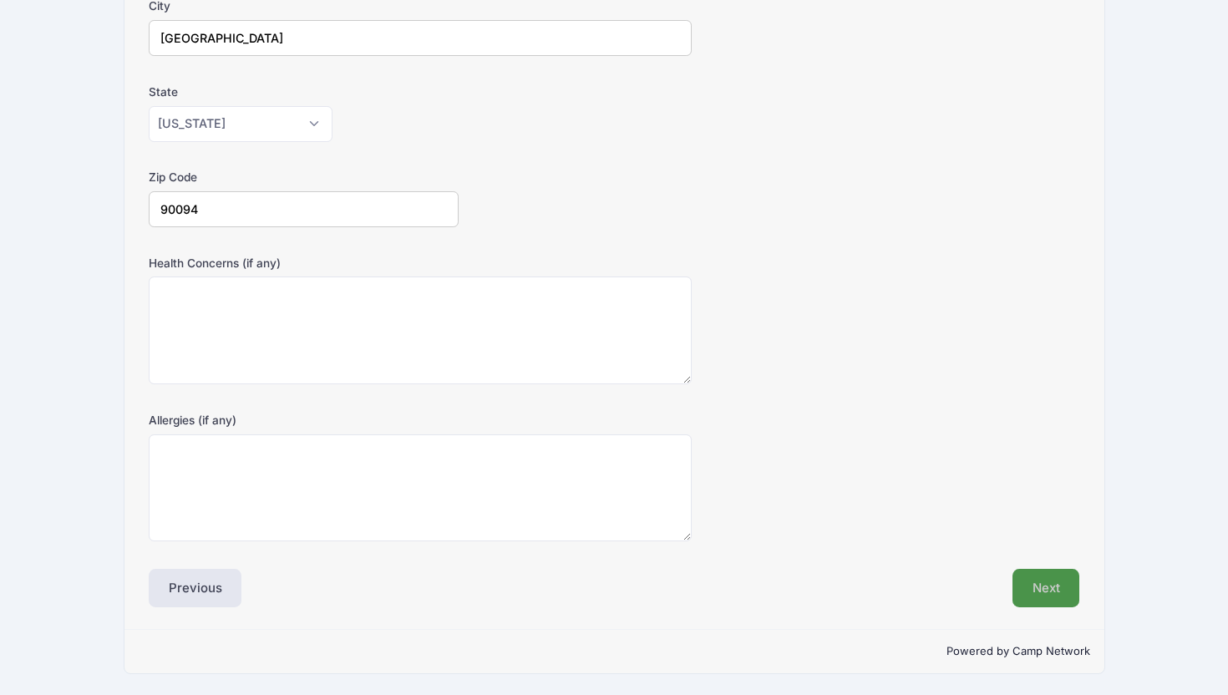
click at [1042, 583] on button "Next" at bounding box center [1046, 588] width 68 height 38
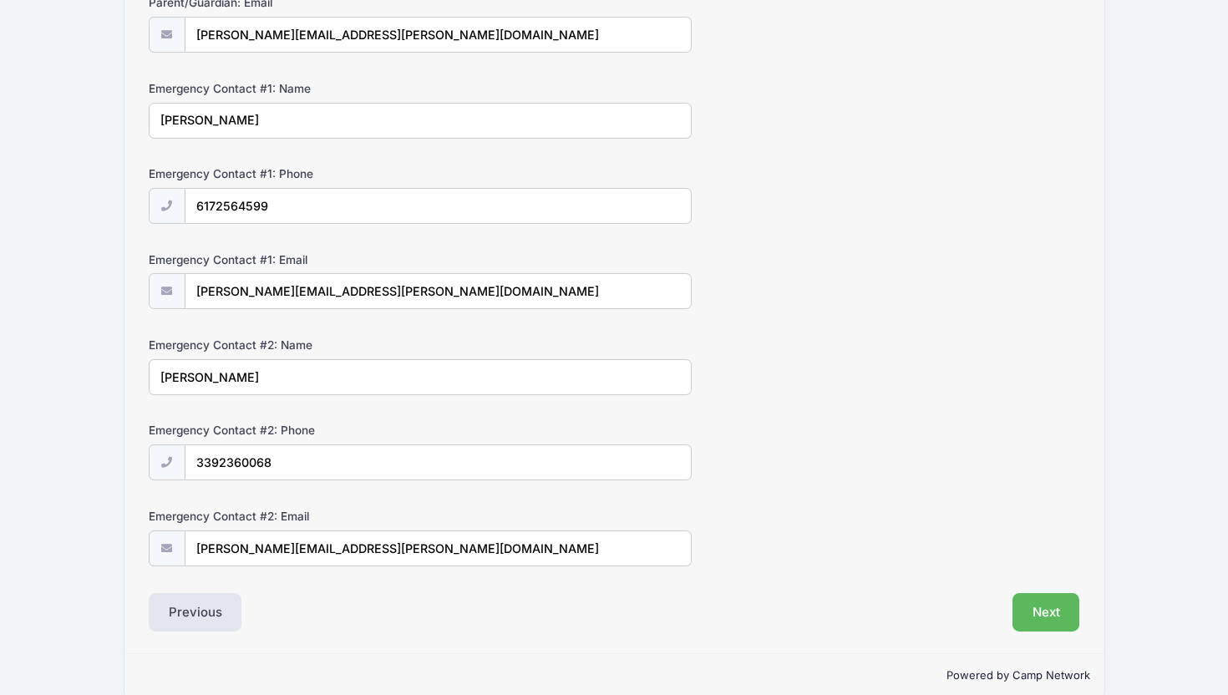
scroll to position [430, 0]
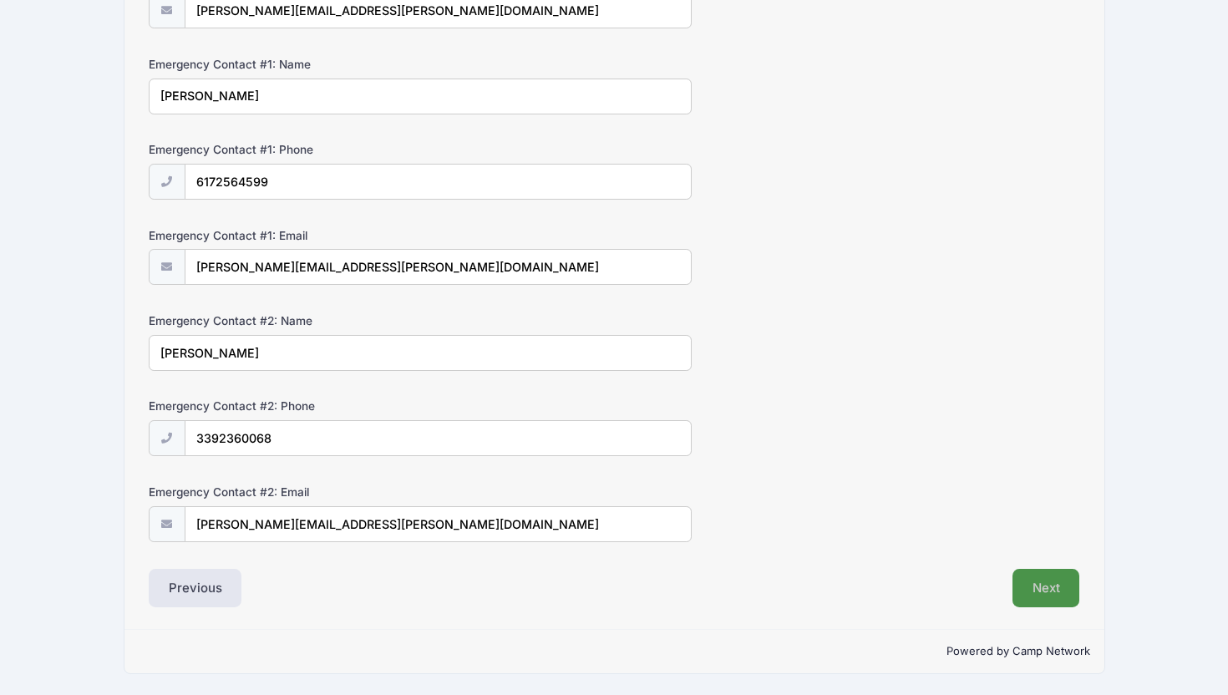
click at [1040, 570] on button "Next" at bounding box center [1046, 588] width 68 height 38
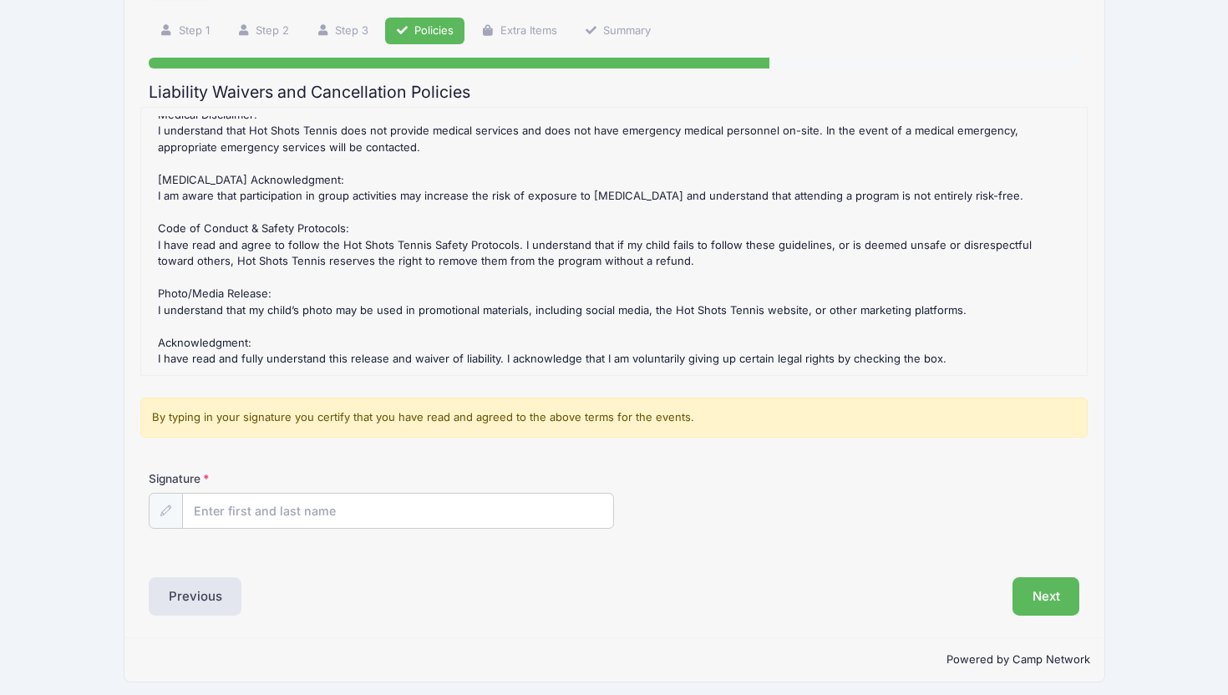
scroll to position [119, 0]
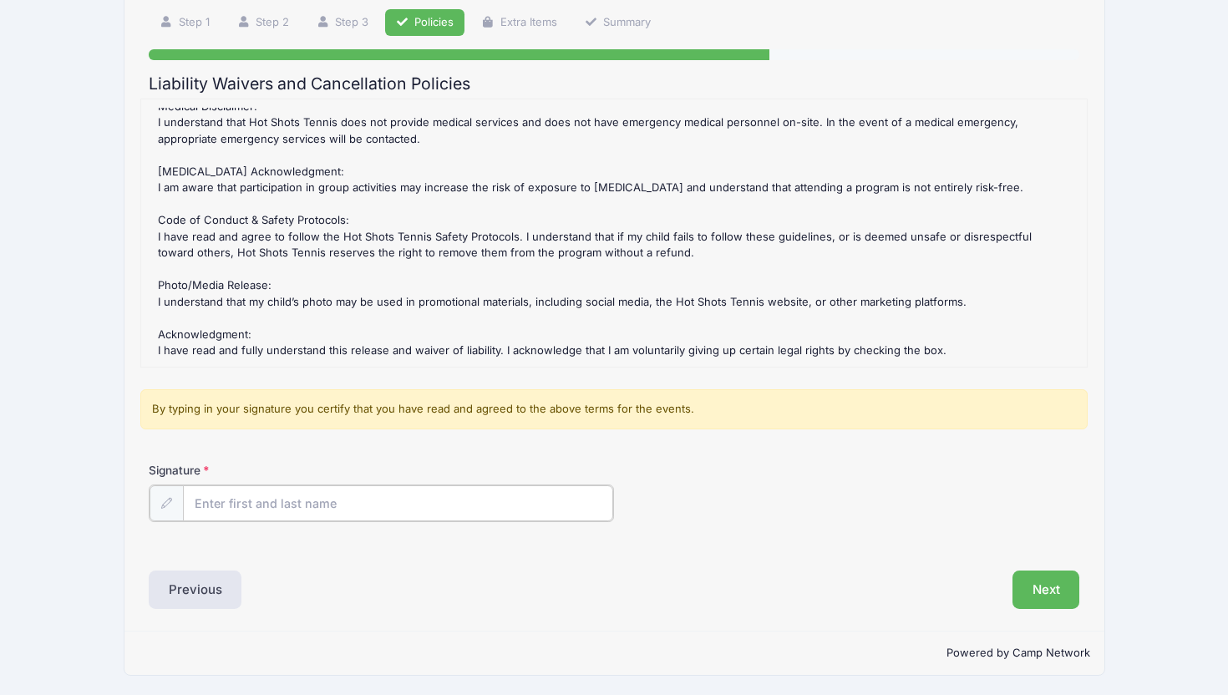
click at [434, 489] on input "Signature" at bounding box center [398, 503] width 430 height 36
type input "Angela Lin"
click at [1061, 595] on button "Next" at bounding box center [1046, 588] width 68 height 38
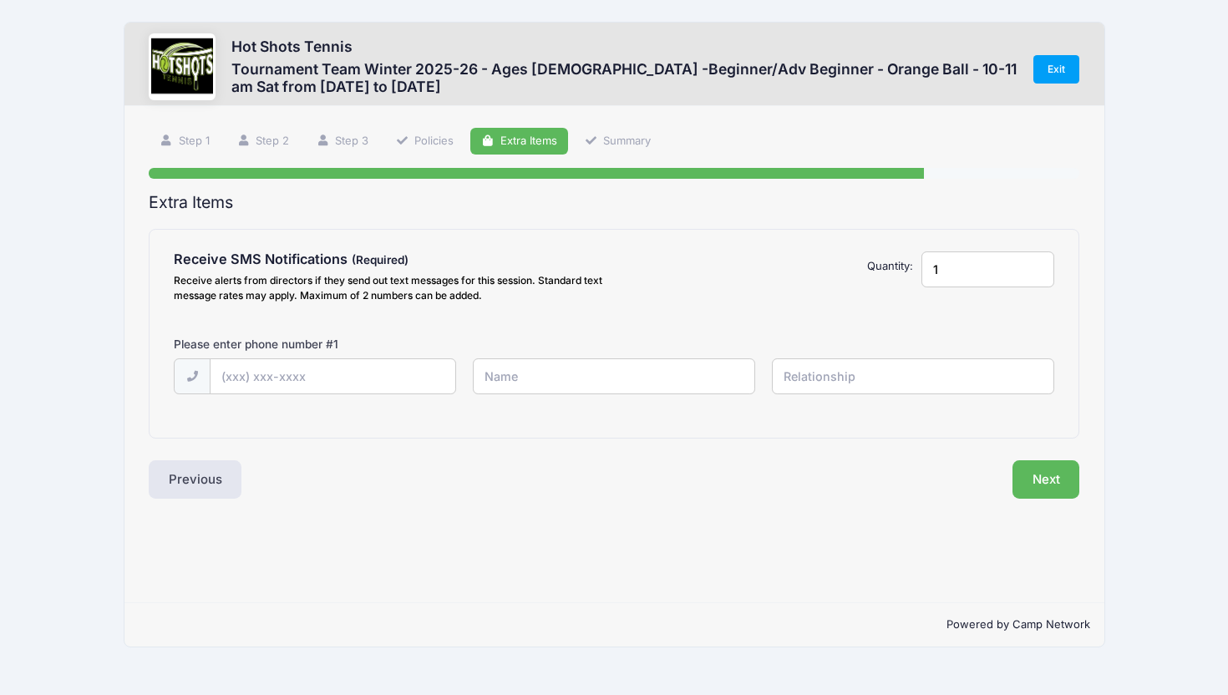
scroll to position [0, 0]
click at [322, 378] on input "text" at bounding box center [332, 377] width 245 height 36
type input "(617) 256-4599"
click at [603, 373] on input "text" at bounding box center [614, 376] width 282 height 36
type input "Angela"
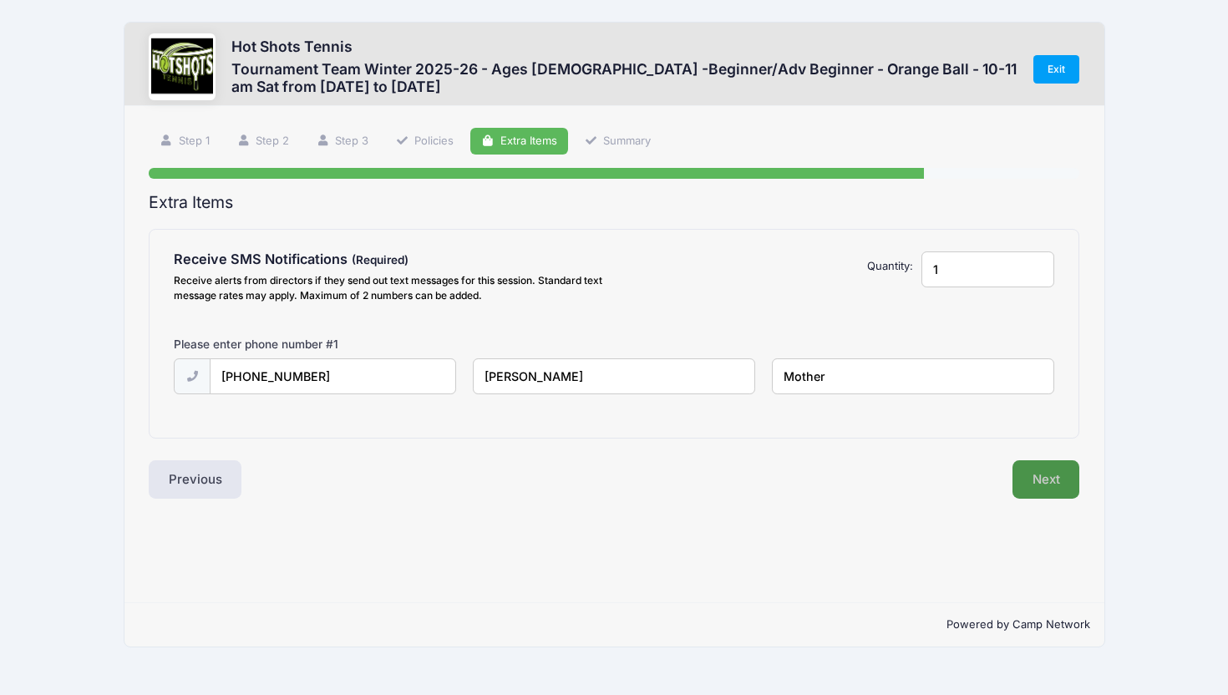
type input "Mother"
click at [1031, 485] on button "Next" at bounding box center [1046, 479] width 68 height 38
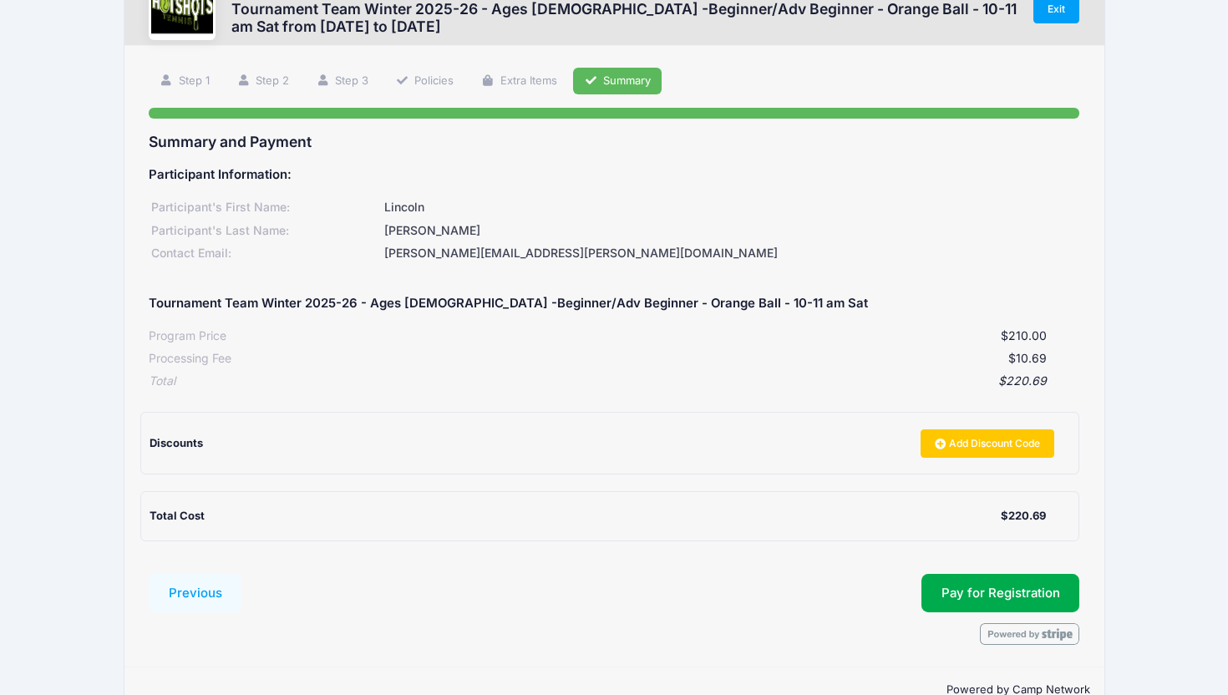
scroll to position [64, 0]
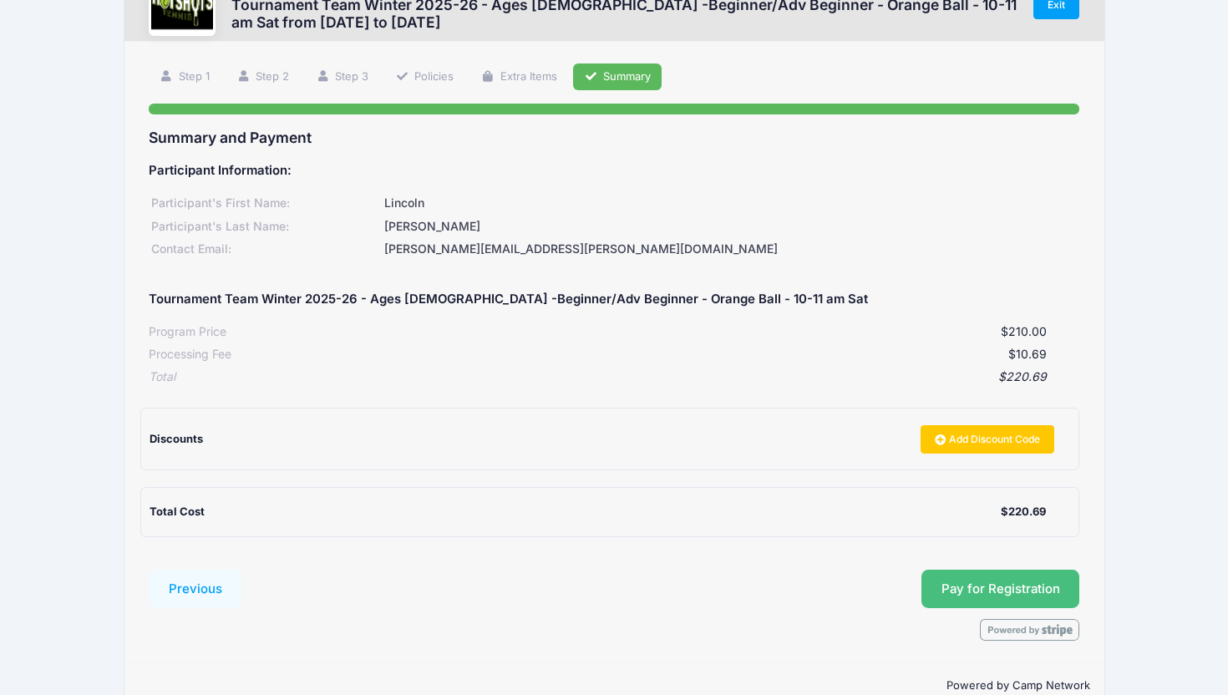
click at [971, 592] on button "Pay for Registration" at bounding box center [1000, 589] width 159 height 38
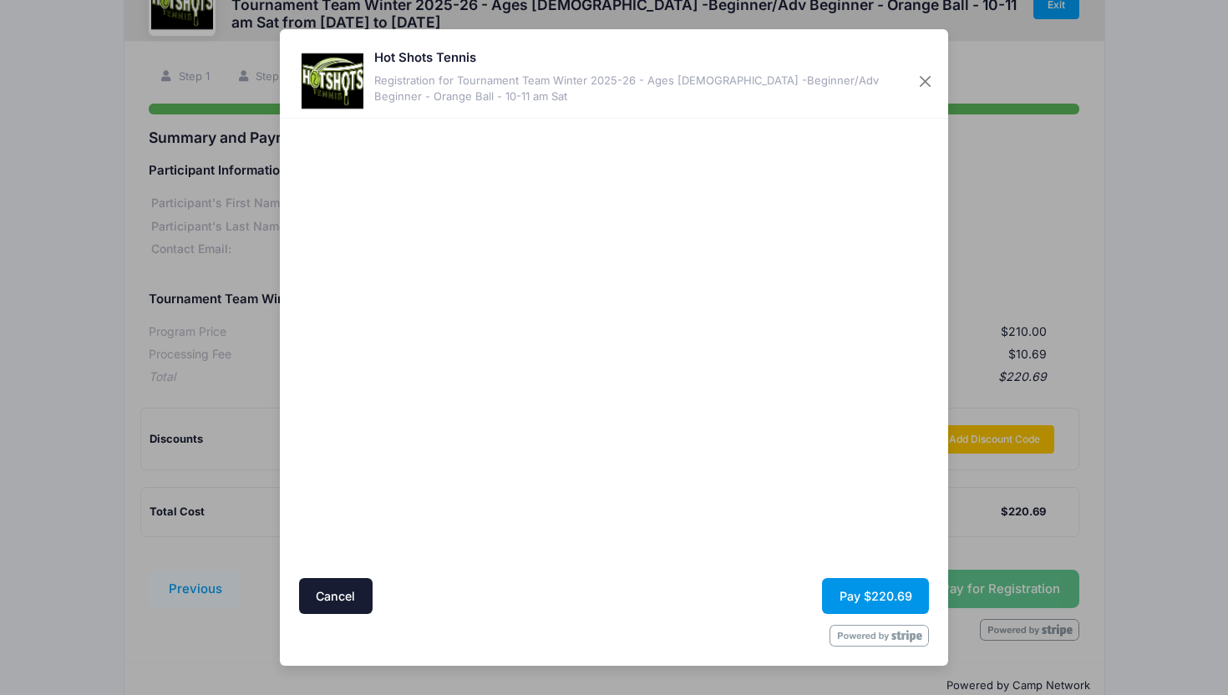
click at [856, 596] on button "Pay $220.69" at bounding box center [875, 596] width 107 height 36
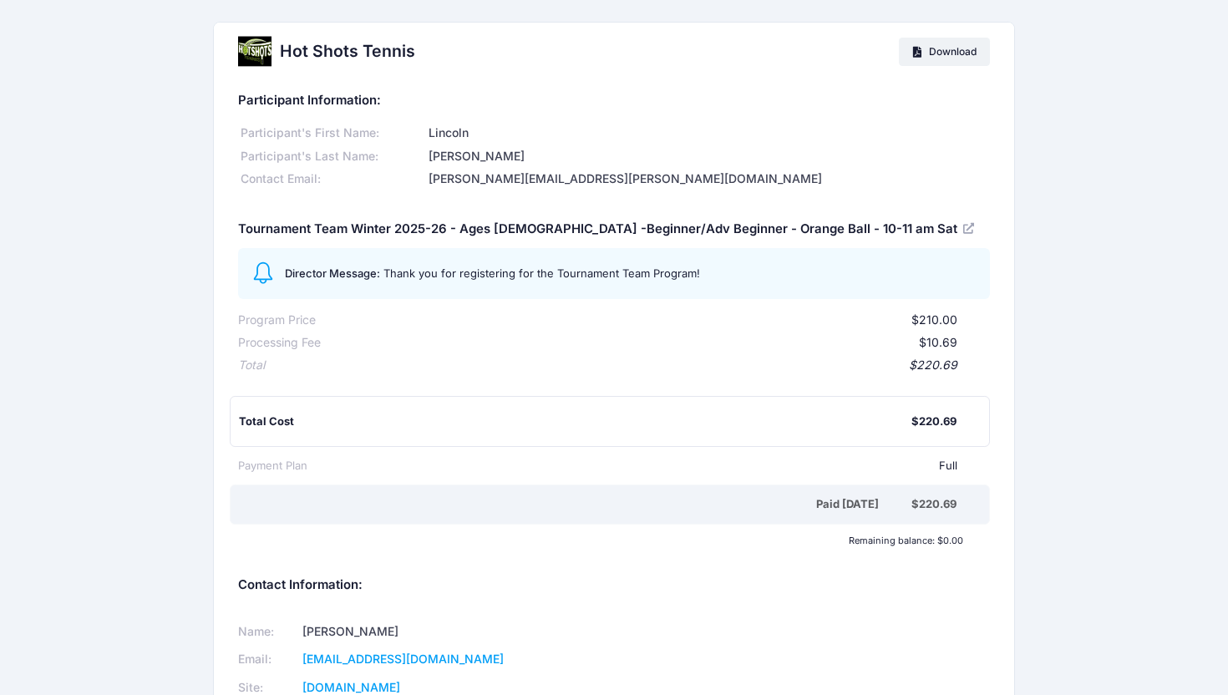
click at [174, 221] on div "Hot Shots Tennis Download Participant Information: Participant's First Name: Li…" at bounding box center [614, 391] width 1228 height 738
click at [125, 307] on div "Hot Shots Tennis Download Participant Information: Participant's First Name: Li…" at bounding box center [614, 391] width 1228 height 738
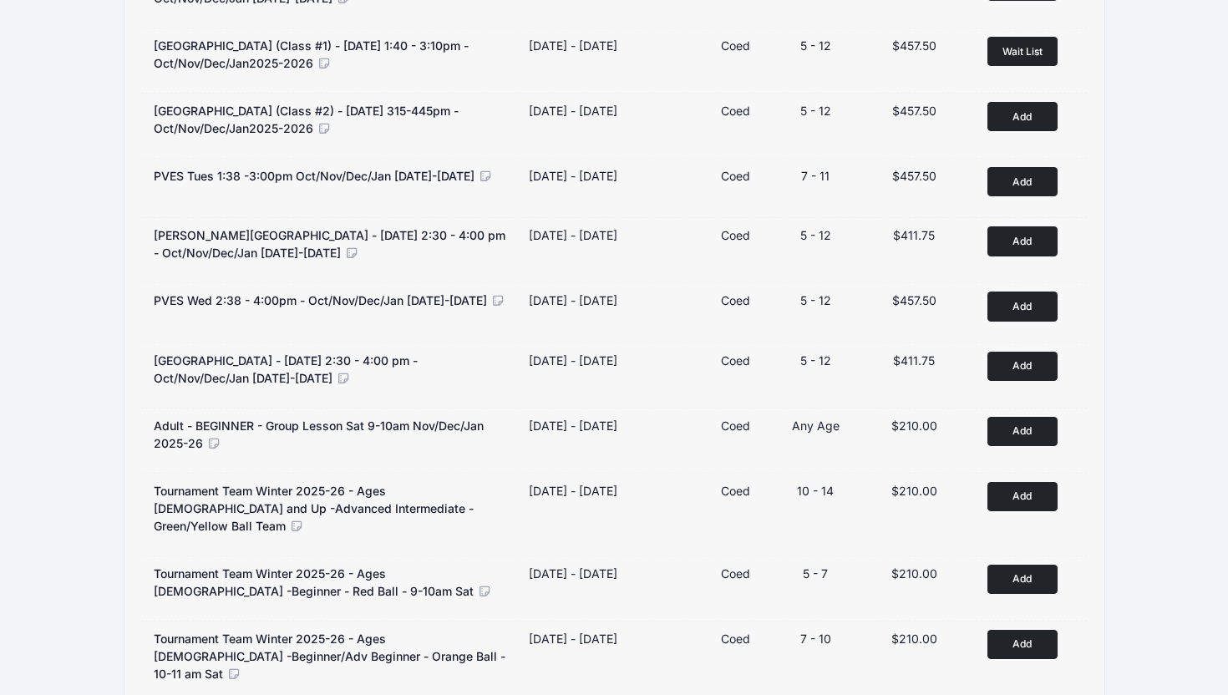
scroll to position [1237, 0]
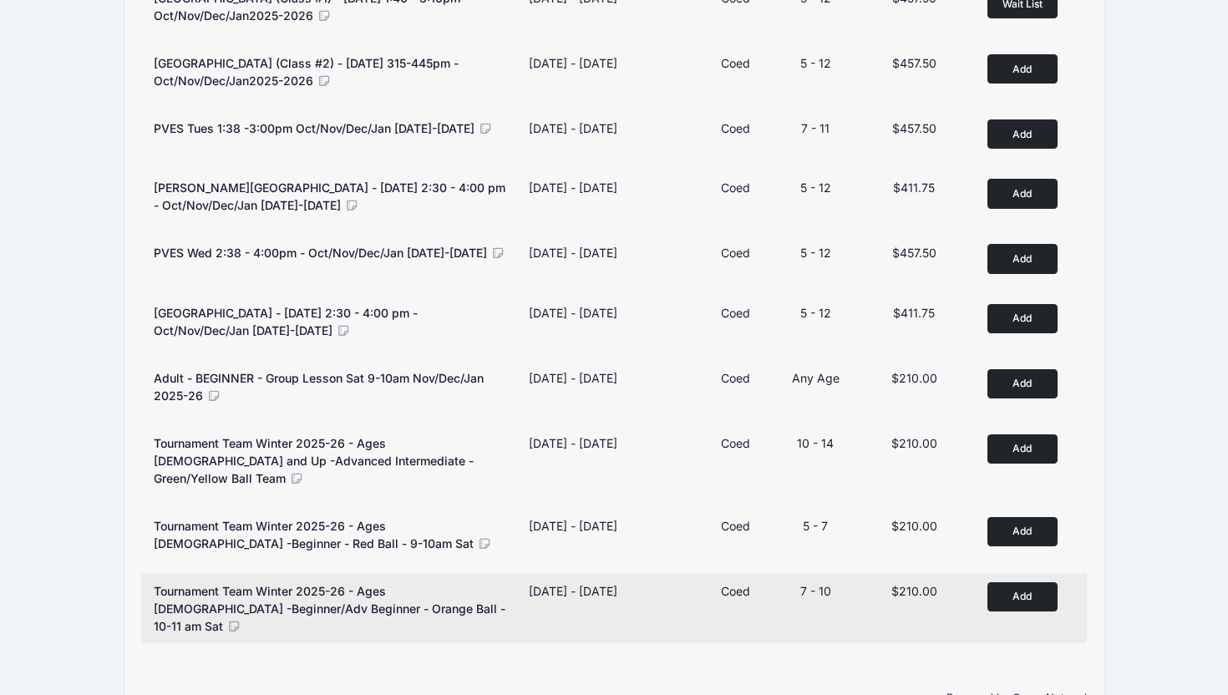
click at [470, 582] on div "Tournament Team Winter 2025-26 - Ages [DEMOGRAPHIC_DATA] -Beginner/Adv Beginner…" at bounding box center [333, 608] width 358 height 53
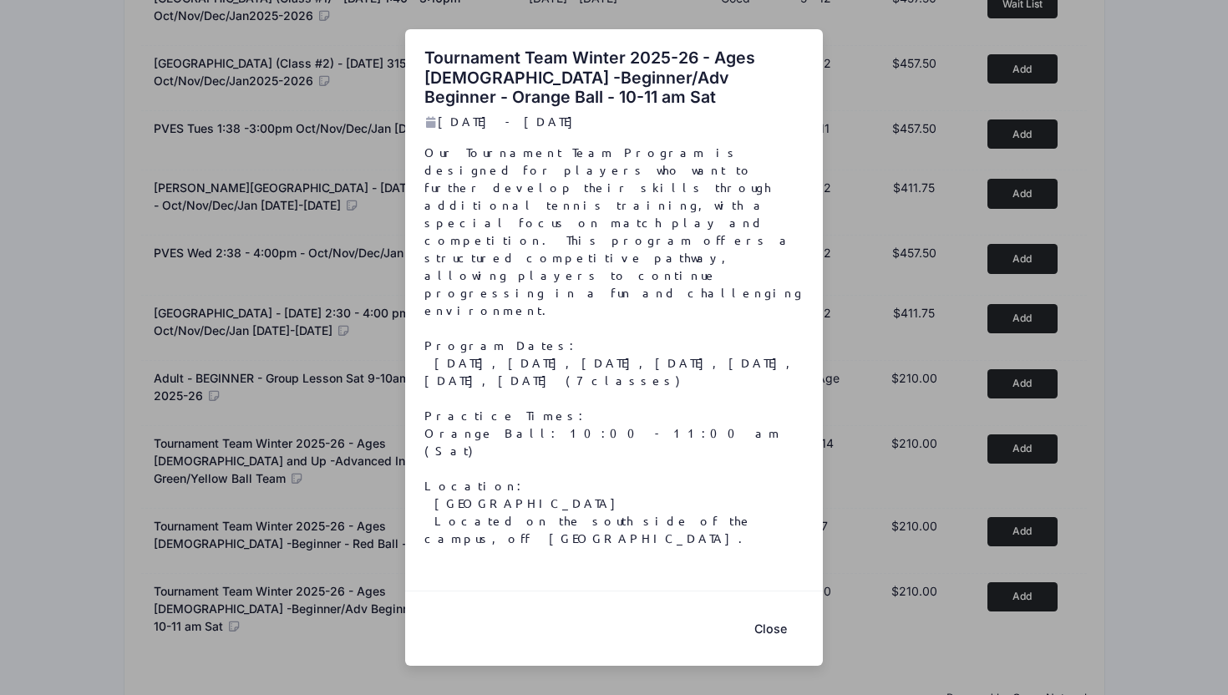
click at [763, 611] on button "Close" at bounding box center [770, 629] width 67 height 36
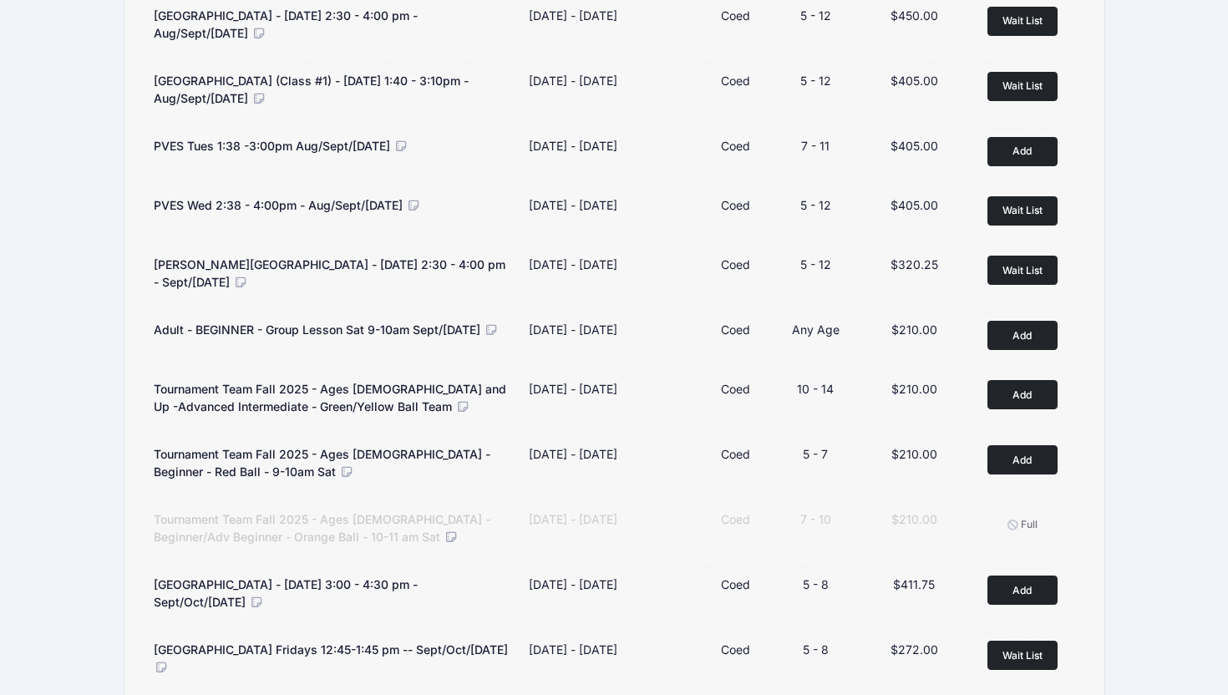
scroll to position [0, 0]
